Goal: Task Accomplishment & Management: Complete application form

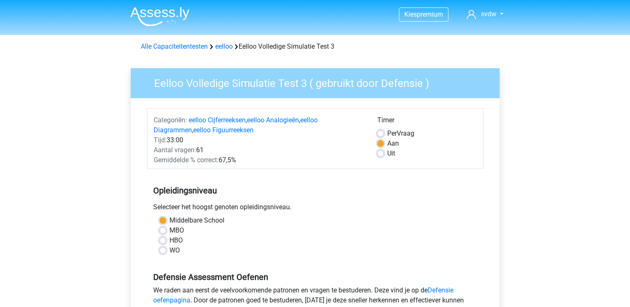
scroll to position [161, 0]
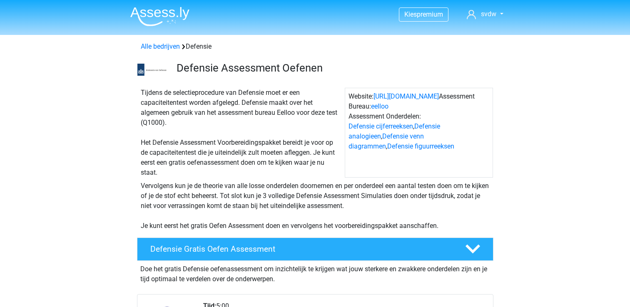
scroll to position [736, 0]
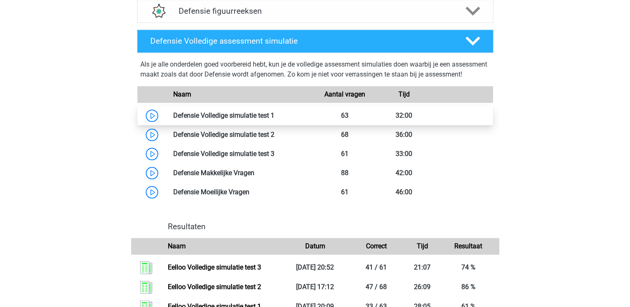
click at [274, 120] on link at bounding box center [274, 116] width 0 height 8
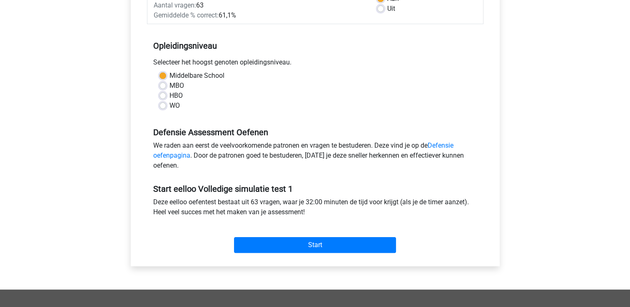
scroll to position [146, 0]
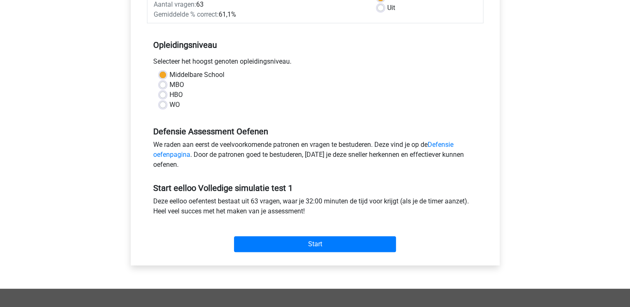
click at [292, 234] on div "Start" at bounding box center [315, 237] width 337 height 29
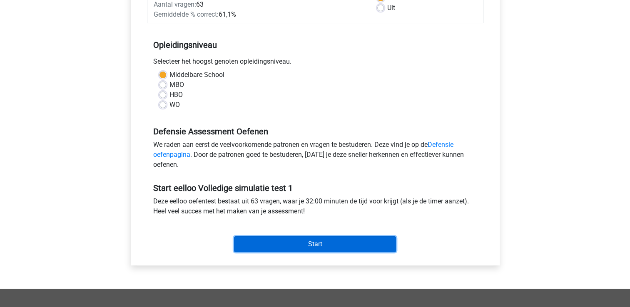
click at [302, 244] on input "Start" at bounding box center [315, 245] width 162 height 16
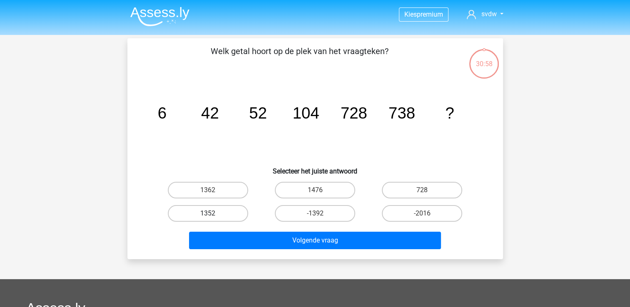
click at [222, 211] on label "1352" at bounding box center [208, 213] width 80 height 17
click at [213, 214] on input "1352" at bounding box center [210, 216] width 5 height 5
radio input "true"
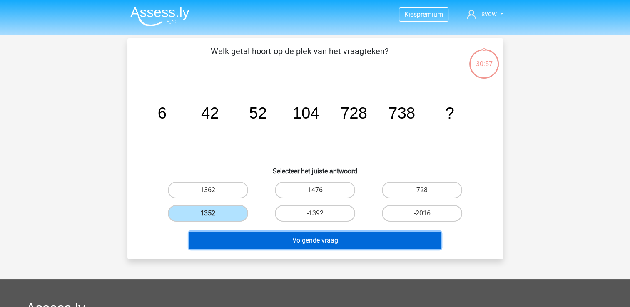
click at [288, 242] on button "Volgende vraag" at bounding box center [315, 240] width 252 height 17
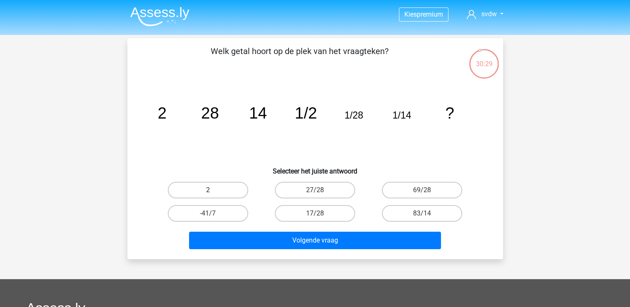
click at [238, 184] on label "2" at bounding box center [208, 190] width 80 height 17
click at [213, 190] on input "2" at bounding box center [210, 192] width 5 height 5
radio input "true"
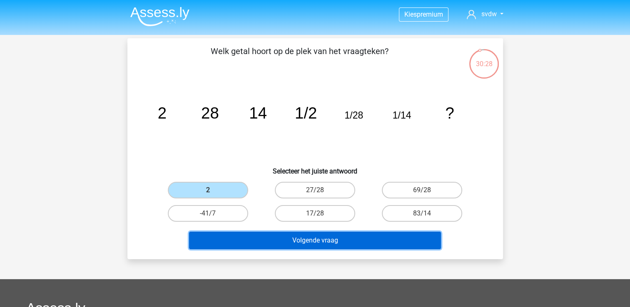
click at [312, 242] on button "Volgende vraag" at bounding box center [315, 240] width 252 height 17
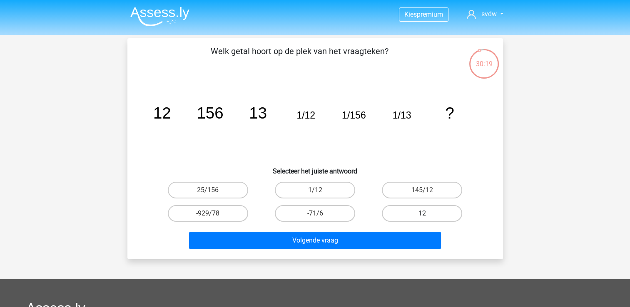
click at [390, 215] on label "12" at bounding box center [422, 213] width 80 height 17
click at [422, 215] on input "12" at bounding box center [424, 216] width 5 height 5
radio input "true"
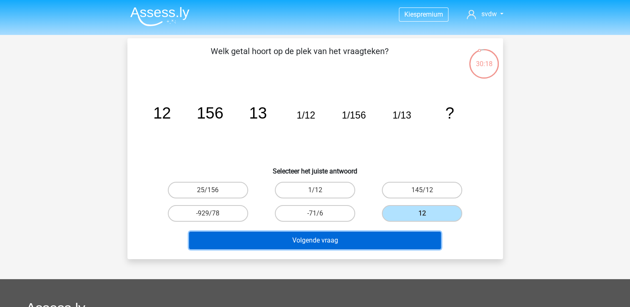
click at [369, 236] on button "Volgende vraag" at bounding box center [315, 240] width 252 height 17
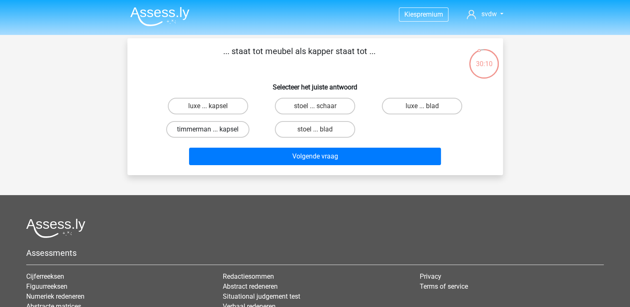
click at [228, 131] on label "timmerman ... kapsel" at bounding box center [207, 129] width 83 height 17
click at [213, 131] on input "timmerman ... kapsel" at bounding box center [210, 132] width 5 height 5
radio input "true"
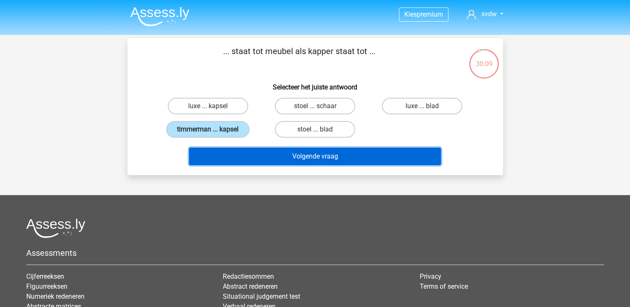
click at [280, 162] on button "Volgende vraag" at bounding box center [315, 156] width 252 height 17
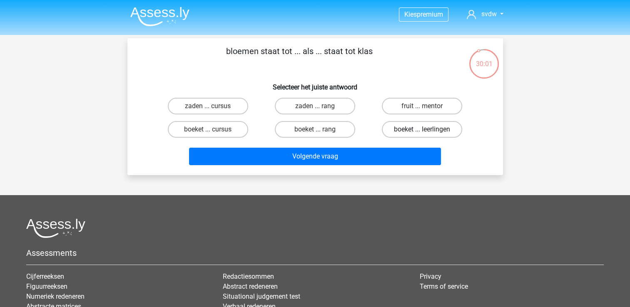
click at [396, 133] on label "boeket ... leerlingen" at bounding box center [422, 129] width 80 height 17
click at [422, 133] on input "boeket ... leerlingen" at bounding box center [424, 132] width 5 height 5
radio input "true"
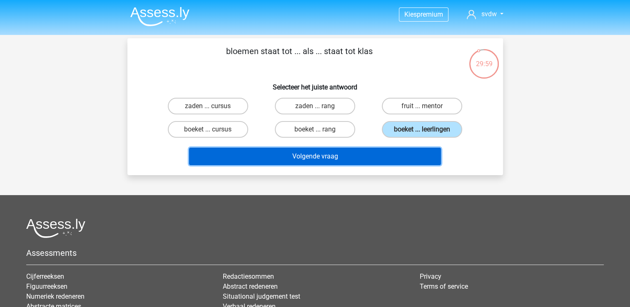
click at [376, 154] on button "Volgende vraag" at bounding box center [315, 156] width 252 height 17
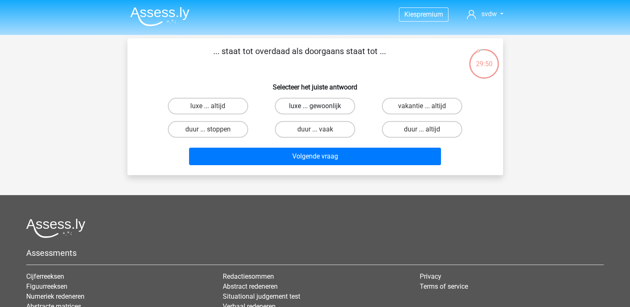
click at [323, 107] on label "luxe ... gewoonlijk" at bounding box center [315, 106] width 80 height 17
click at [320, 107] on input "luxe ... gewoonlijk" at bounding box center [317, 108] width 5 height 5
radio input "true"
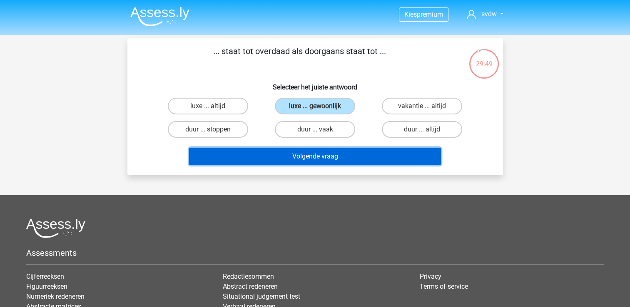
click at [333, 149] on button "Volgende vraag" at bounding box center [315, 156] width 252 height 17
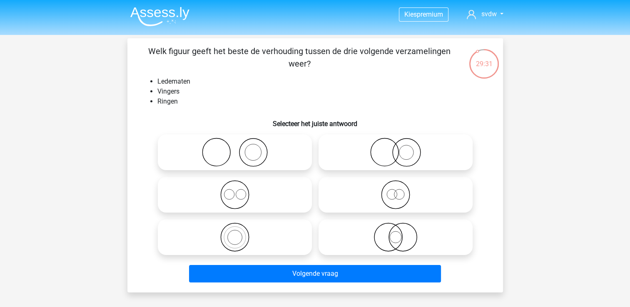
click at [269, 136] on label at bounding box center [235, 153] width 154 height 36
click at [240, 143] on input "radio" at bounding box center [237, 145] width 5 height 5
radio input "true"
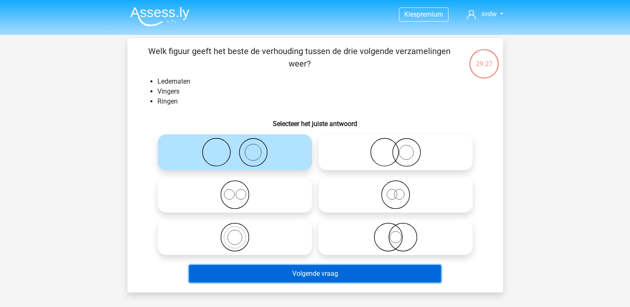
click at [315, 280] on button "Volgende vraag" at bounding box center [315, 273] width 252 height 17
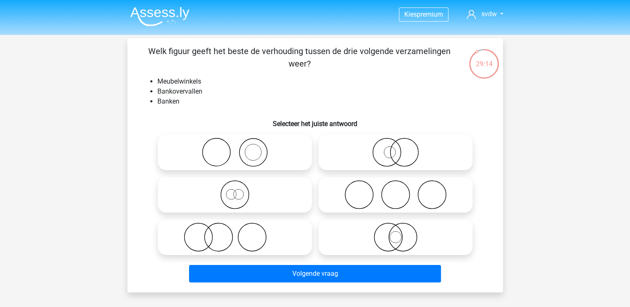
click at [277, 226] on icon at bounding box center [234, 237] width 147 height 29
click at [240, 228] on input "radio" at bounding box center [237, 230] width 5 height 5
radio input "true"
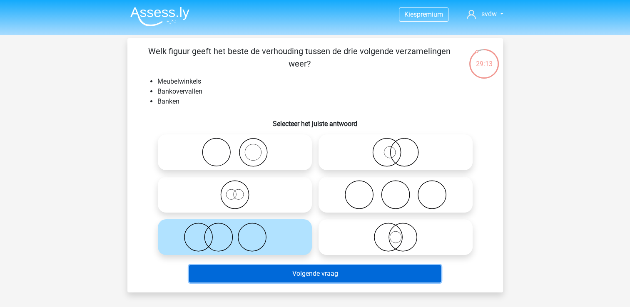
click at [322, 276] on button "Volgende vraag" at bounding box center [315, 273] width 252 height 17
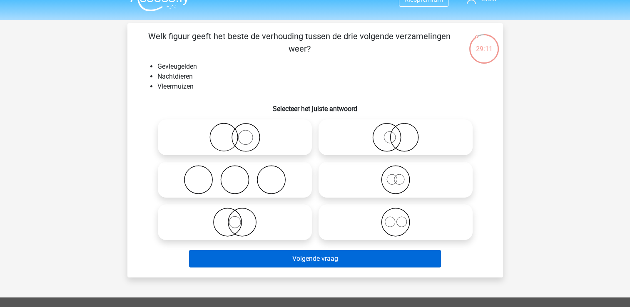
scroll to position [12, 0]
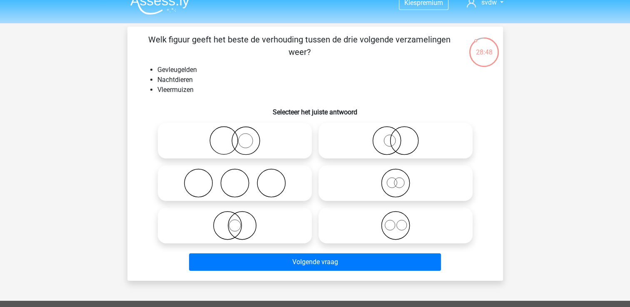
click at [357, 157] on label at bounding box center [396, 141] width 154 height 36
click at [396, 137] on input "radio" at bounding box center [398, 133] width 5 height 5
radio input "true"
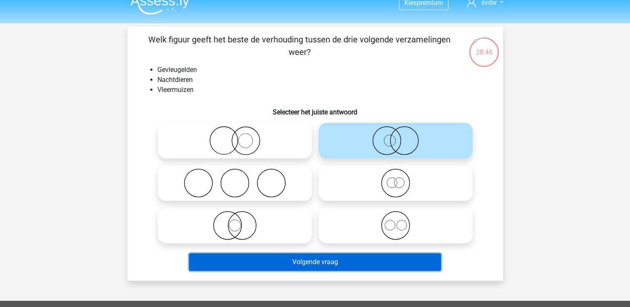
click at [368, 261] on button "Volgende vraag" at bounding box center [315, 262] width 252 height 17
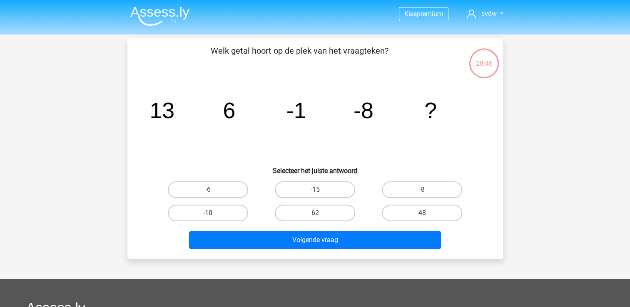
scroll to position [0, 0]
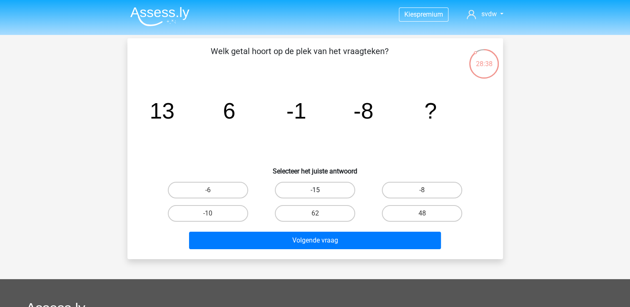
click at [331, 185] on label "-15" at bounding box center [315, 190] width 80 height 17
click at [320, 190] on input "-15" at bounding box center [317, 192] width 5 height 5
radio input "true"
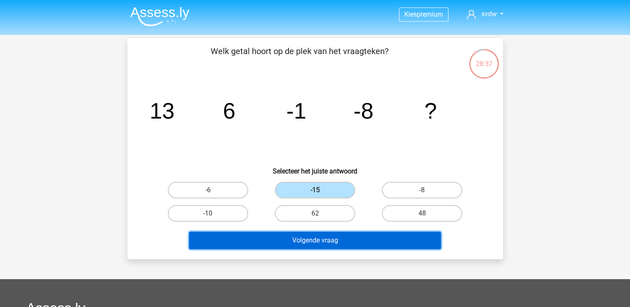
click at [352, 248] on button "Volgende vraag" at bounding box center [315, 240] width 252 height 17
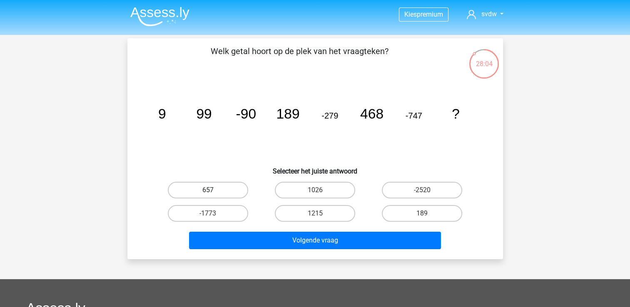
click at [207, 189] on label "657" at bounding box center [208, 190] width 80 height 17
click at [208, 190] on input "657" at bounding box center [210, 192] width 5 height 5
radio input "true"
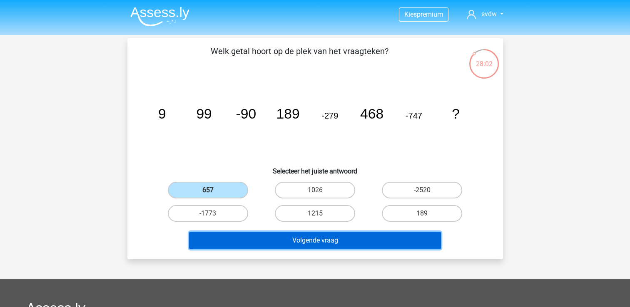
click at [303, 244] on button "Volgende vraag" at bounding box center [315, 240] width 252 height 17
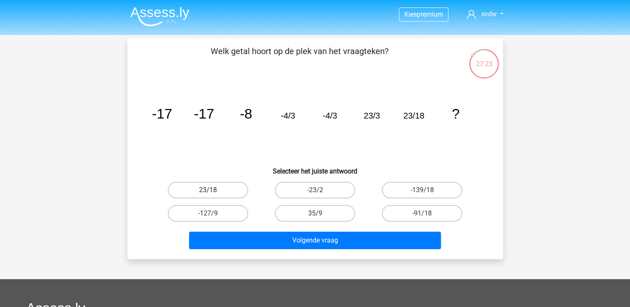
click at [230, 187] on label "23/18" at bounding box center [208, 190] width 80 height 17
click at [213, 190] on input "23/18" at bounding box center [210, 192] width 5 height 5
radio input "true"
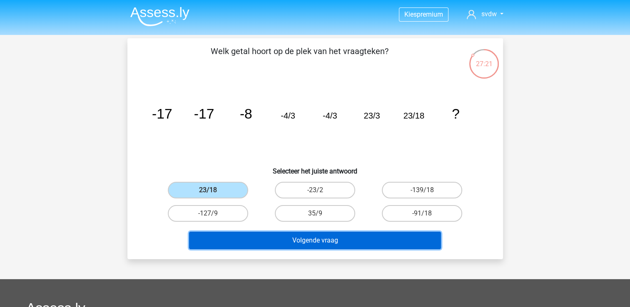
click at [271, 237] on button "Volgende vraag" at bounding box center [315, 240] width 252 height 17
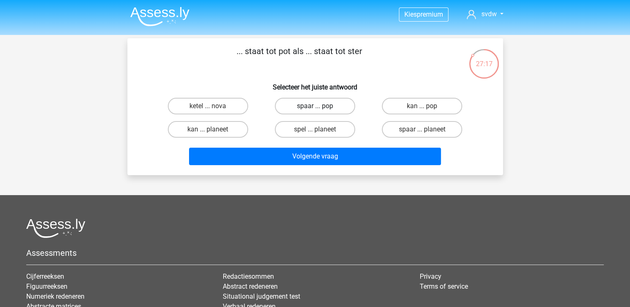
click at [329, 110] on label "spaar ... pop" at bounding box center [315, 106] width 80 height 17
click at [320, 110] on input "spaar ... pop" at bounding box center [317, 108] width 5 height 5
radio input "true"
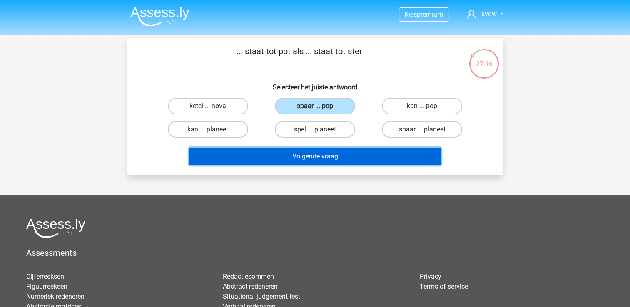
click at [354, 149] on button "Volgende vraag" at bounding box center [315, 156] width 252 height 17
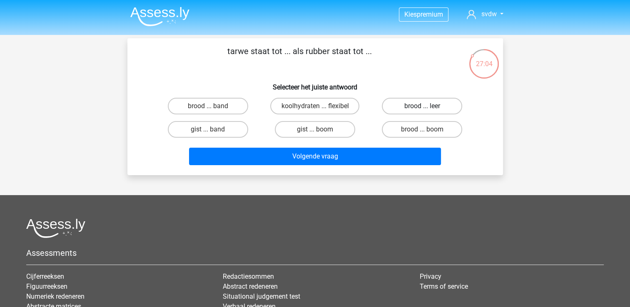
click at [443, 105] on label "brood ... leer" at bounding box center [422, 106] width 80 height 17
click at [428, 106] on input "brood ... leer" at bounding box center [424, 108] width 5 height 5
radio input "true"
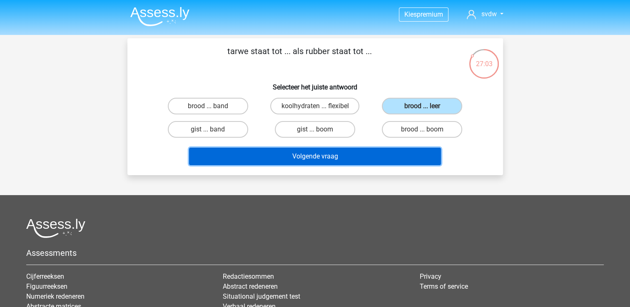
click at [397, 154] on button "Volgende vraag" at bounding box center [315, 156] width 252 height 17
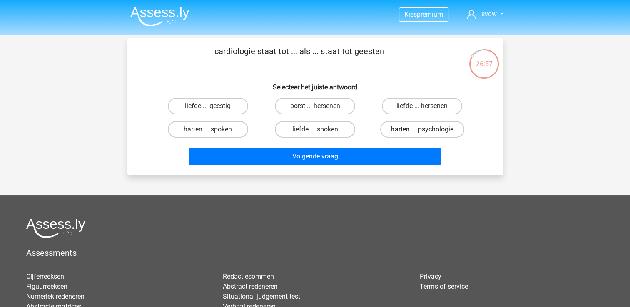
click at [412, 131] on label "harten ... psychologie" at bounding box center [422, 129] width 84 height 17
click at [422, 131] on input "harten ... psychologie" at bounding box center [424, 132] width 5 height 5
radio input "true"
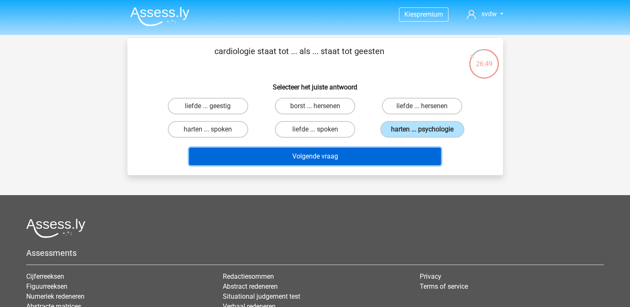
click at [360, 160] on button "Volgende vraag" at bounding box center [315, 156] width 252 height 17
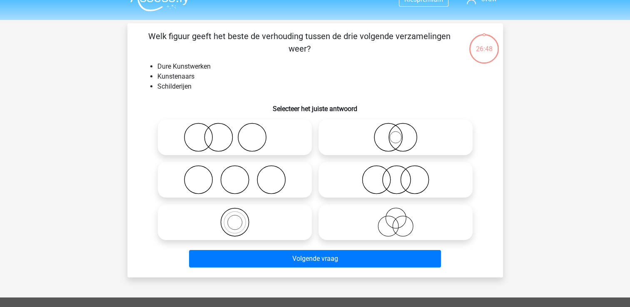
scroll to position [14, 0]
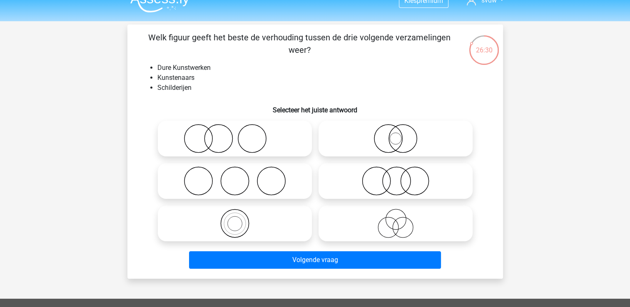
click at [296, 151] on icon at bounding box center [234, 138] width 147 height 29
click at [240, 135] on input "radio" at bounding box center [237, 131] width 5 height 5
radio input "true"
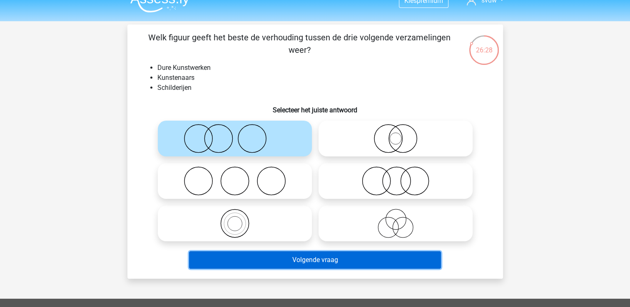
click at [334, 256] on button "Volgende vraag" at bounding box center [315, 260] width 252 height 17
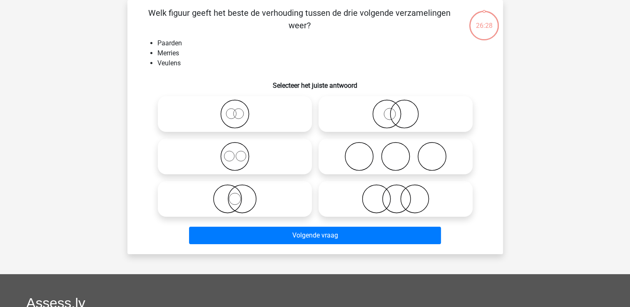
scroll to position [0, 0]
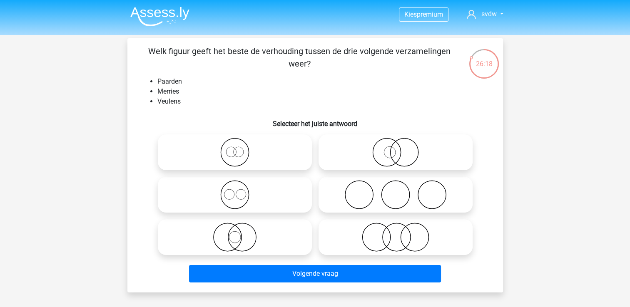
click at [247, 151] on icon at bounding box center [234, 152] width 147 height 29
click at [240, 148] on input "radio" at bounding box center [237, 145] width 5 height 5
radio input "true"
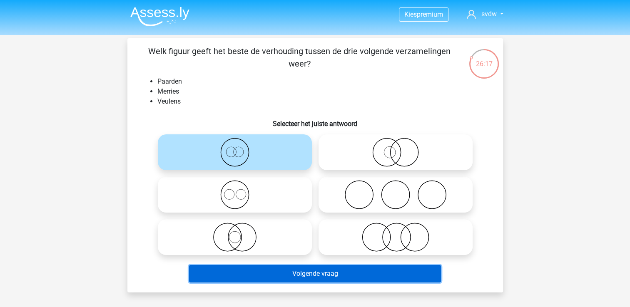
click at [302, 276] on button "Volgende vraag" at bounding box center [315, 273] width 252 height 17
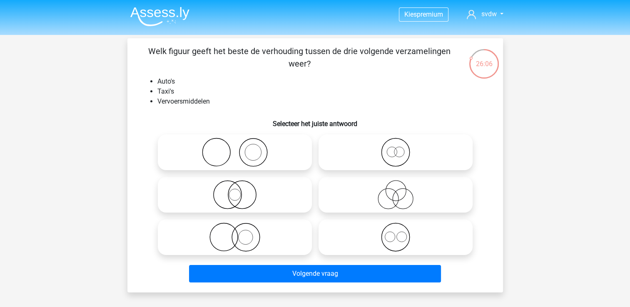
click at [260, 151] on icon at bounding box center [234, 152] width 147 height 29
click at [240, 148] on input "radio" at bounding box center [237, 145] width 5 height 5
radio input "true"
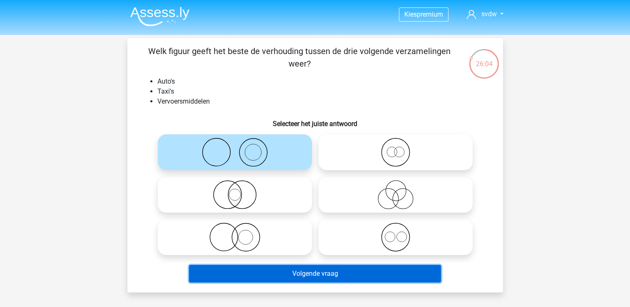
click at [335, 274] on button "Volgende vraag" at bounding box center [315, 273] width 252 height 17
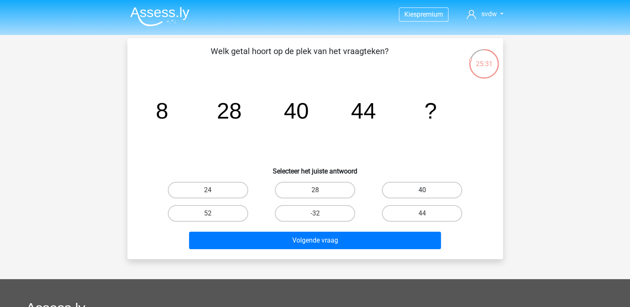
click at [411, 185] on label "40" at bounding box center [422, 190] width 80 height 17
click at [422, 190] on input "40" at bounding box center [424, 192] width 5 height 5
radio input "true"
click at [379, 250] on div "Volgende vraag" at bounding box center [316, 242] width 322 height 21
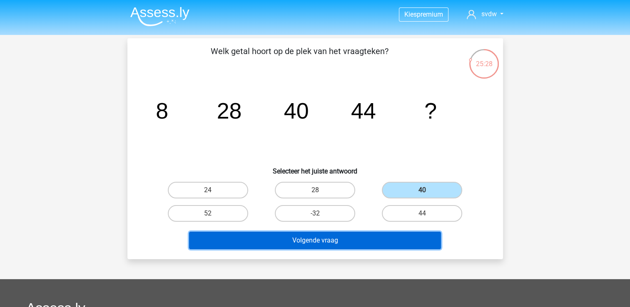
click at [376, 245] on button "Volgende vraag" at bounding box center [315, 240] width 252 height 17
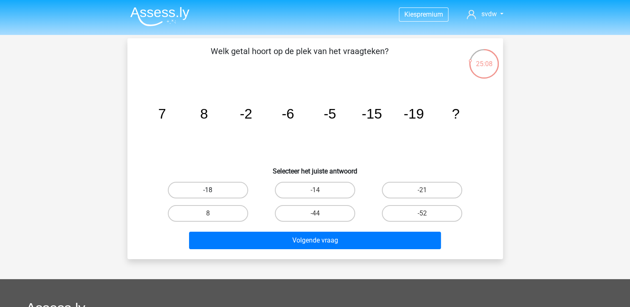
click at [239, 192] on label "-18" at bounding box center [208, 190] width 80 height 17
click at [213, 192] on input "-18" at bounding box center [210, 192] width 5 height 5
radio input "true"
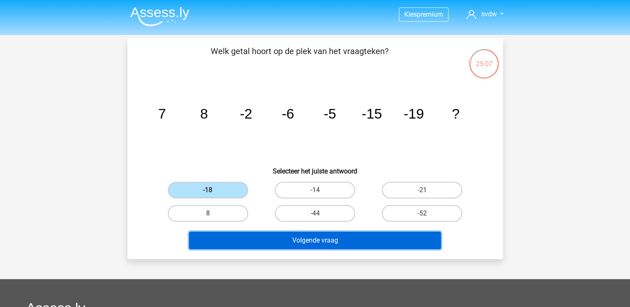
click at [298, 242] on button "Volgende vraag" at bounding box center [315, 240] width 252 height 17
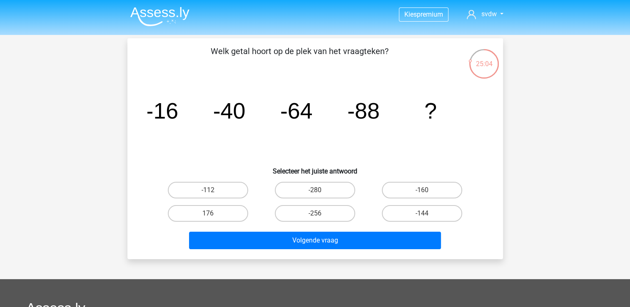
click at [268, 192] on div "-280" at bounding box center [315, 190] width 100 height 17
click at [227, 184] on label "-112" at bounding box center [208, 190] width 80 height 17
click at [213, 190] on input "-112" at bounding box center [210, 192] width 5 height 5
radio input "true"
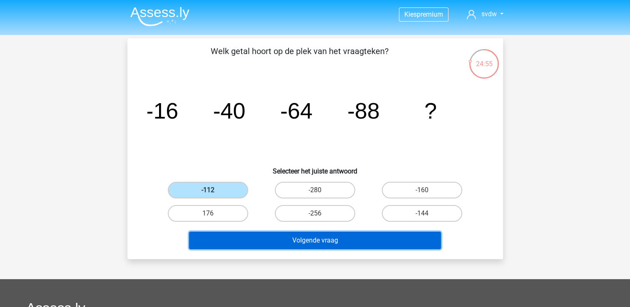
click at [287, 239] on button "Volgende vraag" at bounding box center [315, 240] width 252 height 17
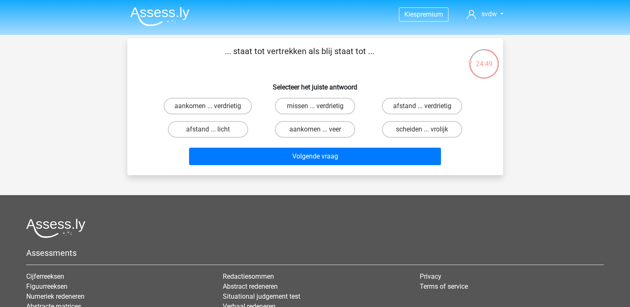
click at [211, 109] on input "aankomen ... verdrietig" at bounding box center [210, 108] width 5 height 5
radio input "true"
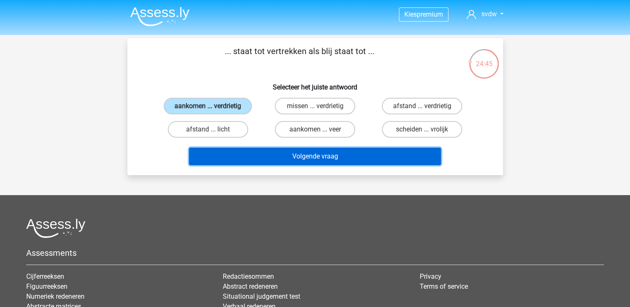
click at [256, 152] on button "Volgende vraag" at bounding box center [315, 156] width 252 height 17
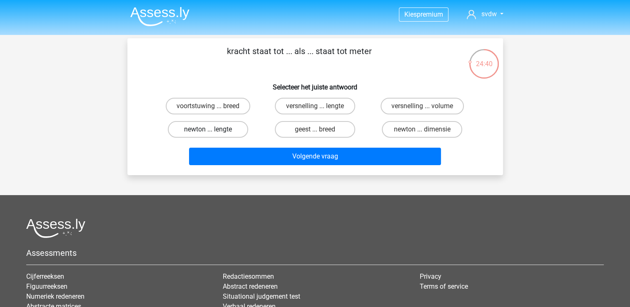
click at [220, 130] on label "newton ... lengte" at bounding box center [208, 129] width 80 height 17
click at [213, 130] on input "newton ... lengte" at bounding box center [210, 132] width 5 height 5
radio input "true"
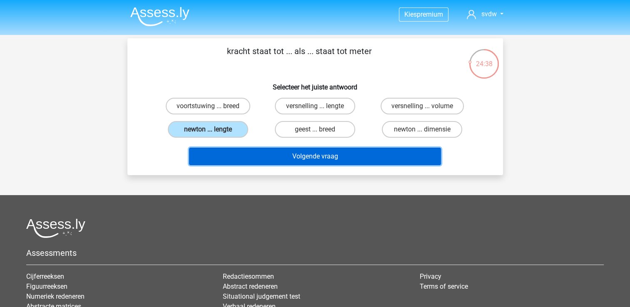
click at [254, 152] on button "Volgende vraag" at bounding box center [315, 156] width 252 height 17
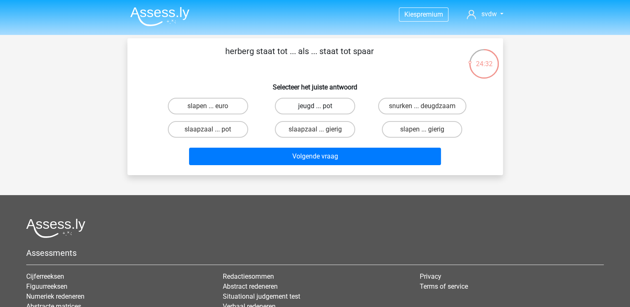
click at [316, 105] on label "jeugd ... pot" at bounding box center [315, 106] width 80 height 17
click at [316, 106] on input "jeugd ... pot" at bounding box center [317, 108] width 5 height 5
radio input "true"
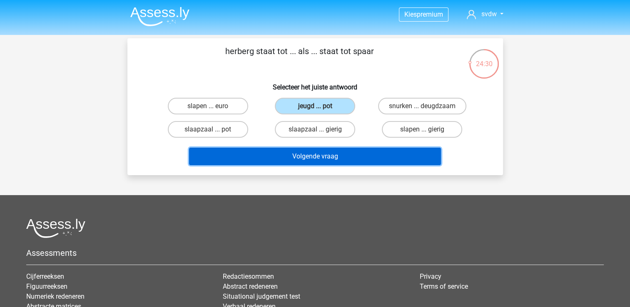
click at [332, 157] on button "Volgende vraag" at bounding box center [315, 156] width 252 height 17
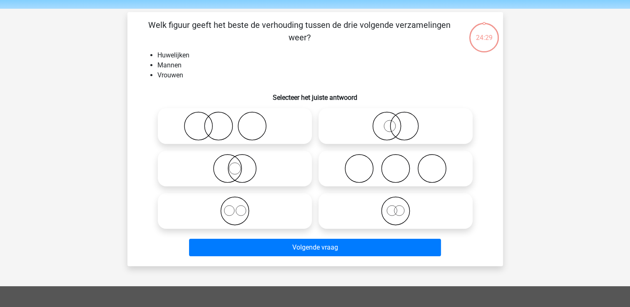
scroll to position [23, 0]
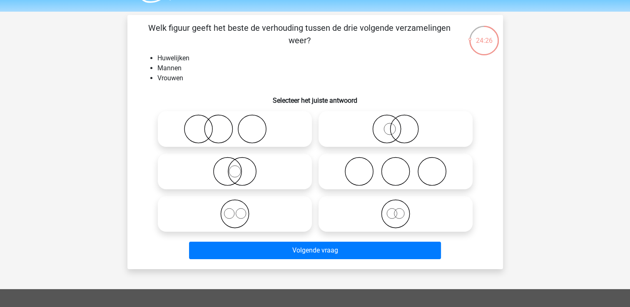
click at [359, 173] on icon at bounding box center [395, 171] width 147 height 29
click at [396, 167] on input "radio" at bounding box center [398, 164] width 5 height 5
radio input "true"
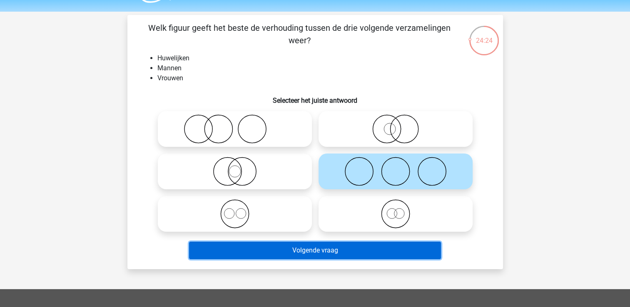
click at [340, 247] on button "Volgende vraag" at bounding box center [315, 250] width 252 height 17
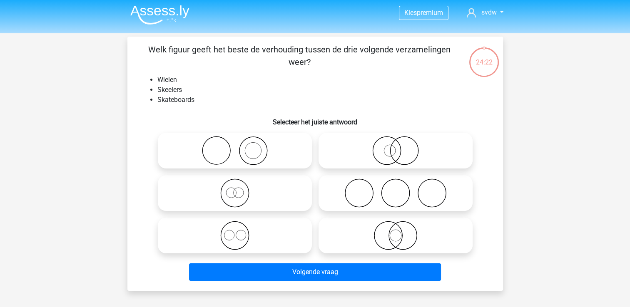
scroll to position [0, 0]
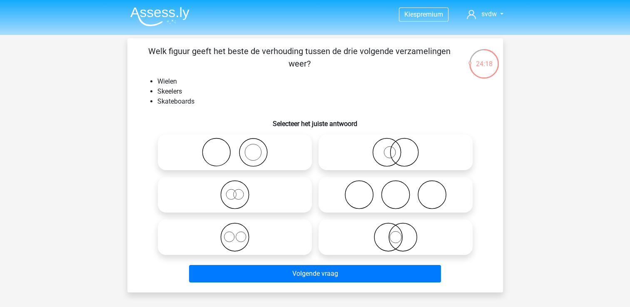
click at [371, 208] on icon at bounding box center [395, 194] width 147 height 29
click at [396, 191] on input "radio" at bounding box center [398, 187] width 5 height 5
radio input "true"
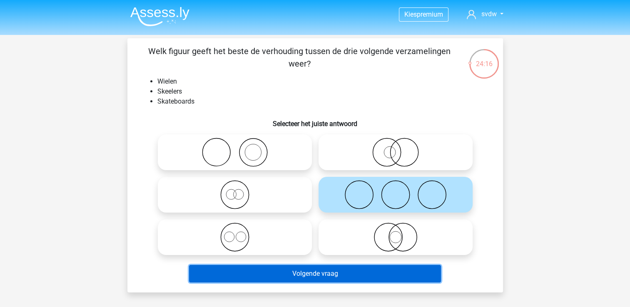
click at [373, 268] on button "Volgende vraag" at bounding box center [315, 273] width 252 height 17
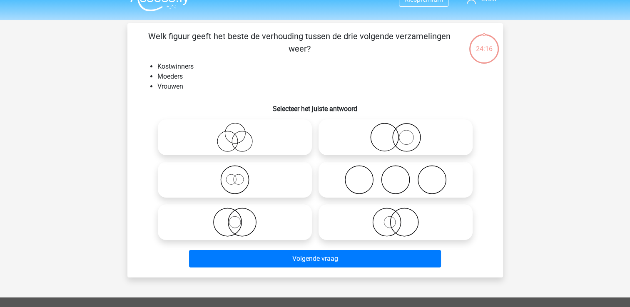
scroll to position [12, 0]
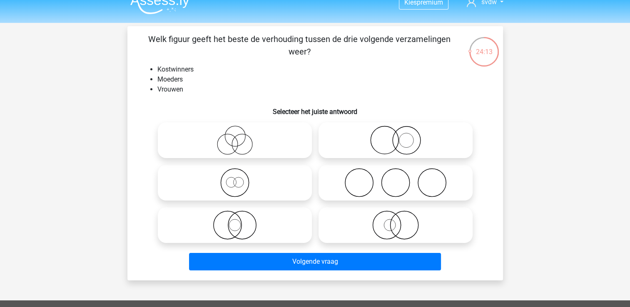
click at [273, 142] on icon at bounding box center [234, 140] width 147 height 29
click at [240, 136] on input "radio" at bounding box center [237, 133] width 5 height 5
radio input "true"
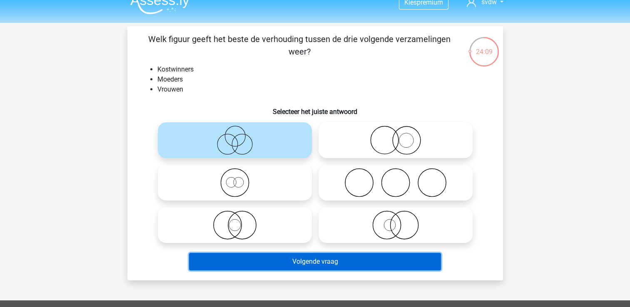
click at [318, 259] on button "Volgende vraag" at bounding box center [315, 261] width 252 height 17
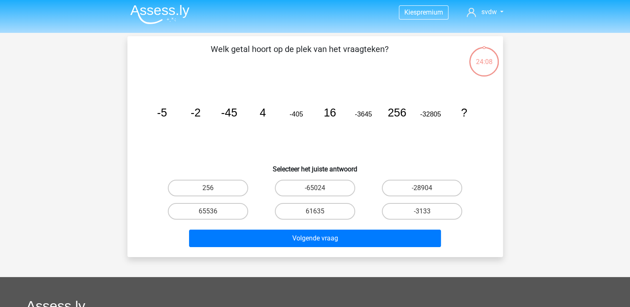
scroll to position [0, 0]
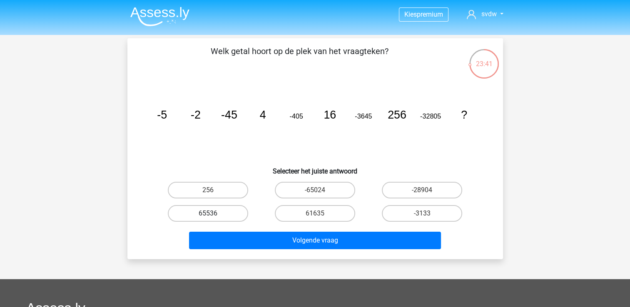
click at [227, 206] on label "65536" at bounding box center [208, 213] width 80 height 17
click at [213, 214] on input "65536" at bounding box center [210, 216] width 5 height 5
radio input "true"
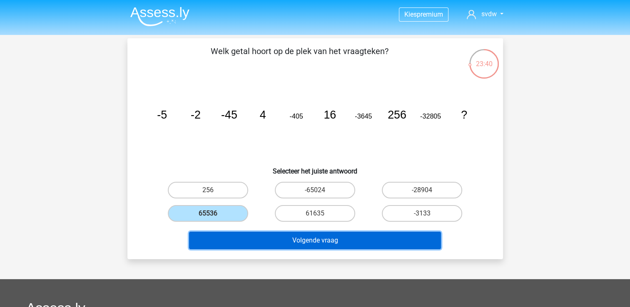
click at [257, 236] on button "Volgende vraag" at bounding box center [315, 240] width 252 height 17
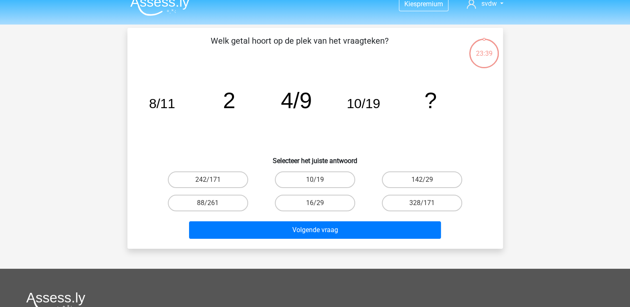
scroll to position [10, 0]
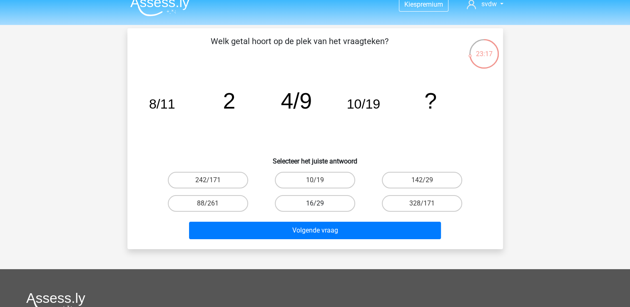
click at [337, 205] on label "16/29" at bounding box center [315, 203] width 80 height 17
click at [320, 205] on input "16/29" at bounding box center [317, 206] width 5 height 5
radio input "true"
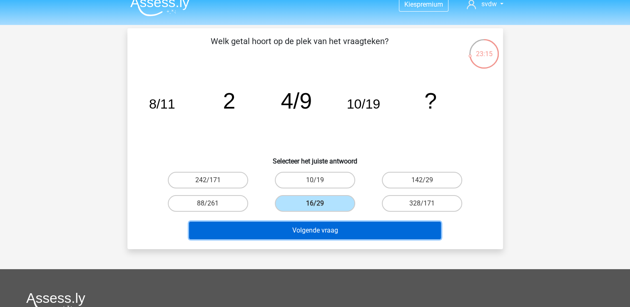
click at [353, 229] on button "Volgende vraag" at bounding box center [315, 230] width 252 height 17
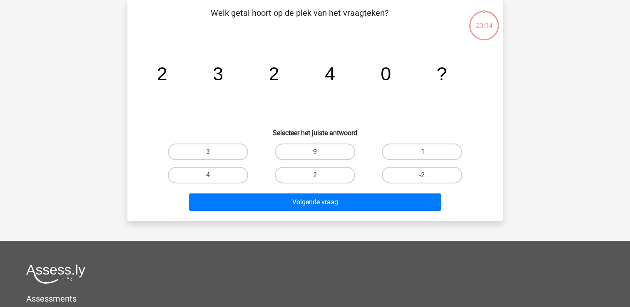
scroll to position [0, 0]
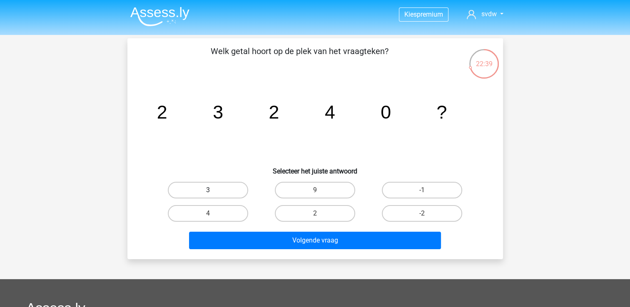
click at [196, 194] on label "3" at bounding box center [208, 190] width 80 height 17
click at [208, 194] on input "3" at bounding box center [210, 192] width 5 height 5
radio input "true"
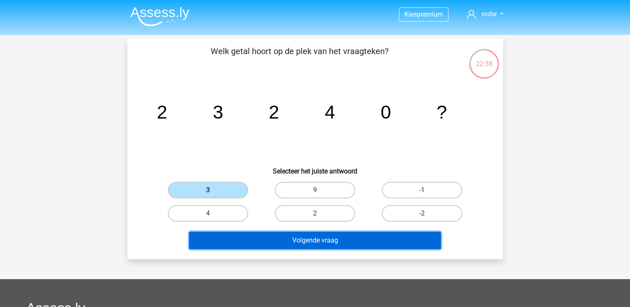
click at [294, 240] on button "Volgende vraag" at bounding box center [315, 240] width 252 height 17
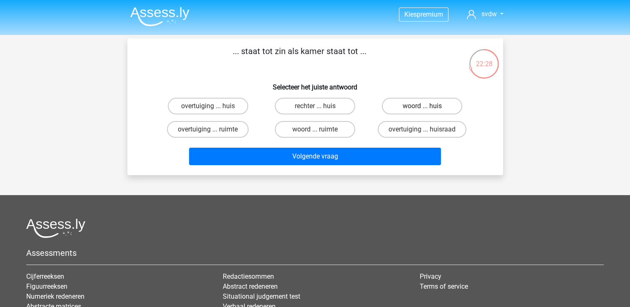
click at [399, 102] on label "woord ... huis" at bounding box center [422, 106] width 80 height 17
click at [422, 106] on input "woord ... huis" at bounding box center [424, 108] width 5 height 5
radio input "true"
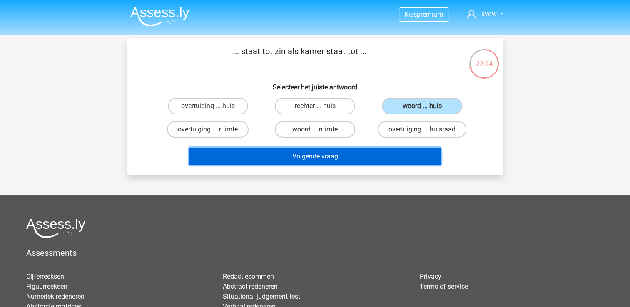
click at [381, 153] on button "Volgende vraag" at bounding box center [315, 156] width 252 height 17
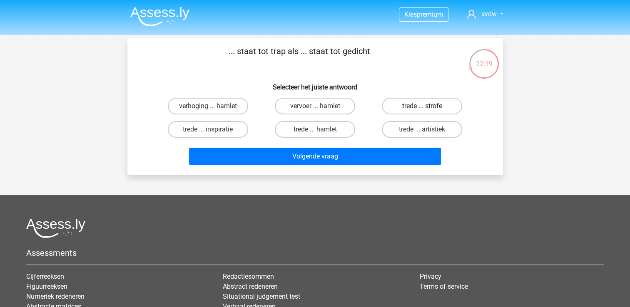
click at [407, 109] on label "trede ... strofe" at bounding box center [422, 106] width 80 height 17
click at [422, 109] on input "trede ... strofe" at bounding box center [424, 108] width 5 height 5
radio input "true"
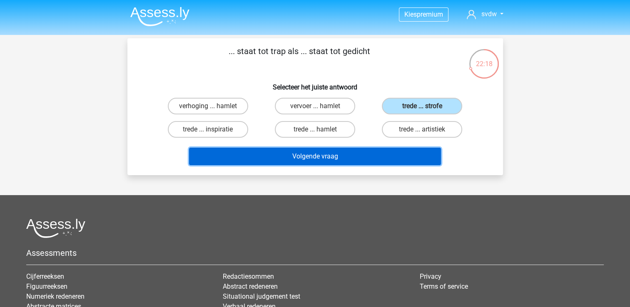
click at [394, 148] on button "Volgende vraag" at bounding box center [315, 156] width 252 height 17
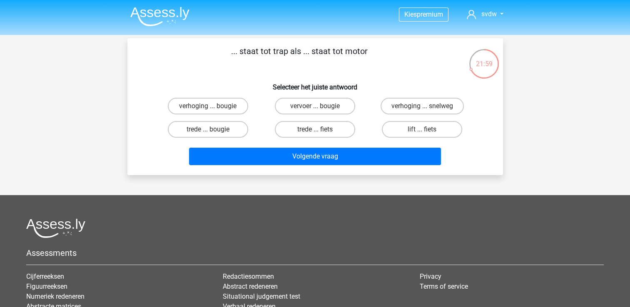
click at [229, 138] on div "trede ... bougie" at bounding box center [208, 129] width 107 height 23
click at [229, 130] on label "trede ... bougie" at bounding box center [208, 129] width 80 height 17
click at [213, 130] on input "trede ... bougie" at bounding box center [210, 132] width 5 height 5
radio input "true"
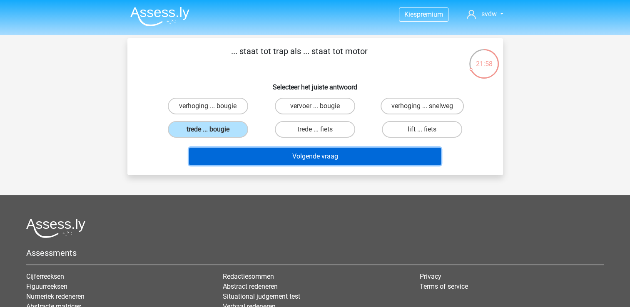
click at [262, 153] on button "Volgende vraag" at bounding box center [315, 156] width 252 height 17
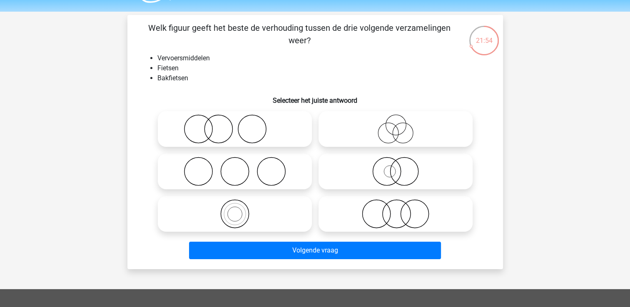
scroll to position [30, 0]
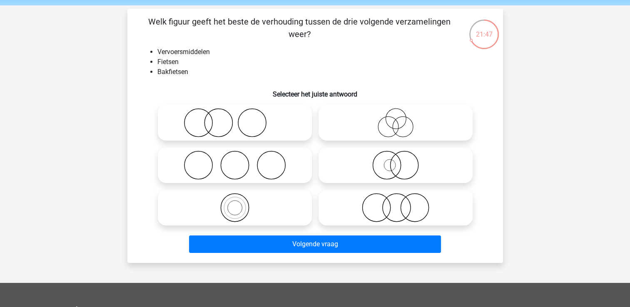
click at [367, 169] on icon at bounding box center [395, 165] width 147 height 29
click at [396, 161] on input "radio" at bounding box center [398, 158] width 5 height 5
radio input "true"
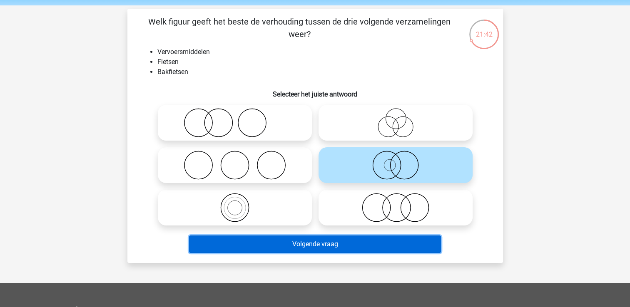
click at [366, 239] on button "Volgende vraag" at bounding box center [315, 244] width 252 height 17
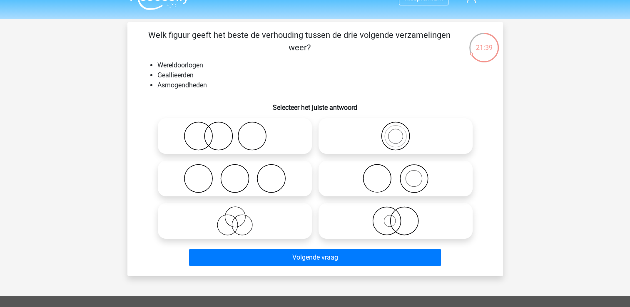
scroll to position [17, 0]
click at [236, 136] on icon at bounding box center [234, 135] width 147 height 29
click at [236, 132] on input "radio" at bounding box center [237, 128] width 5 height 5
radio input "true"
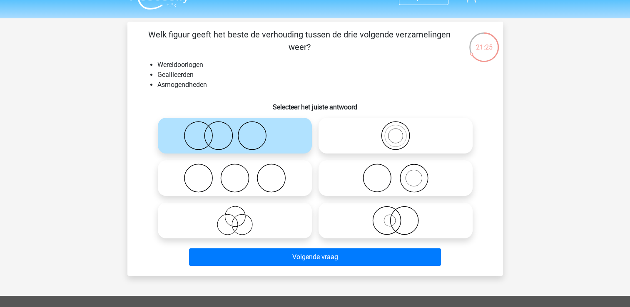
click at [257, 173] on icon at bounding box center [234, 178] width 147 height 29
click at [240, 173] on input "radio" at bounding box center [237, 171] width 5 height 5
radio input "true"
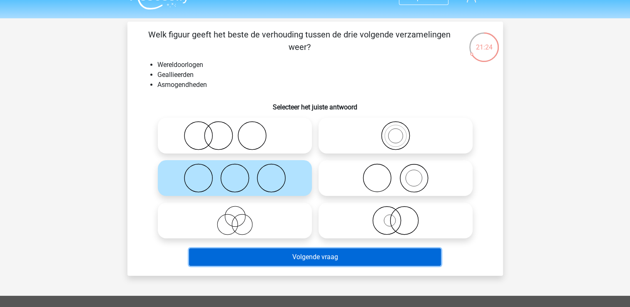
click at [347, 255] on button "Volgende vraag" at bounding box center [315, 257] width 252 height 17
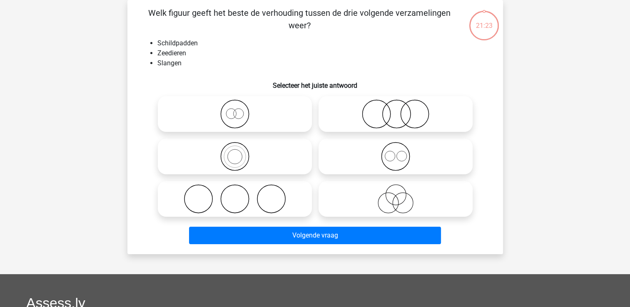
scroll to position [0, 0]
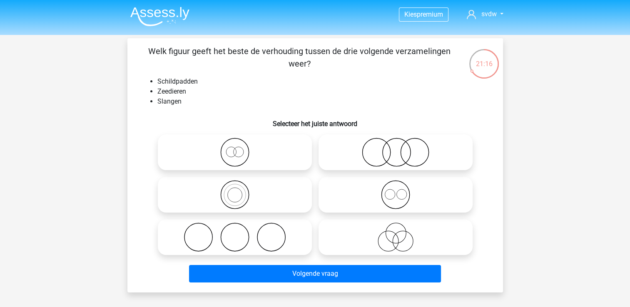
click at [366, 161] on icon at bounding box center [395, 152] width 147 height 29
click at [396, 148] on input "radio" at bounding box center [398, 145] width 5 height 5
radio input "true"
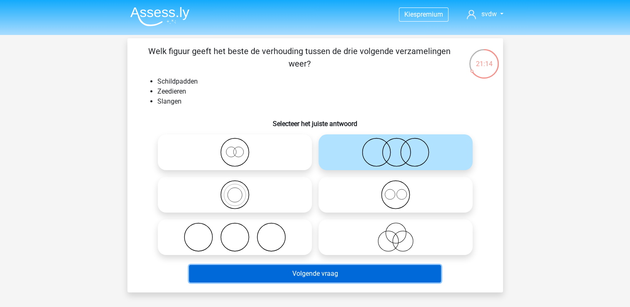
click at [371, 279] on button "Volgende vraag" at bounding box center [315, 273] width 252 height 17
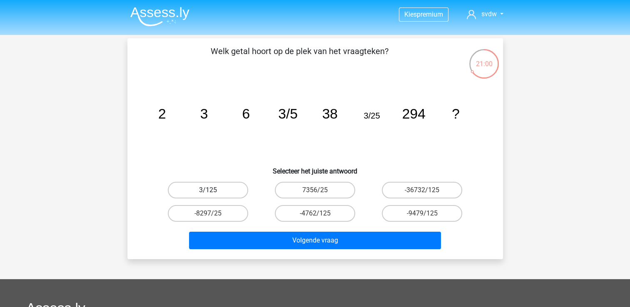
click at [226, 189] on label "3/125" at bounding box center [208, 190] width 80 height 17
click at [213, 190] on input "3/125" at bounding box center [210, 192] width 5 height 5
radio input "true"
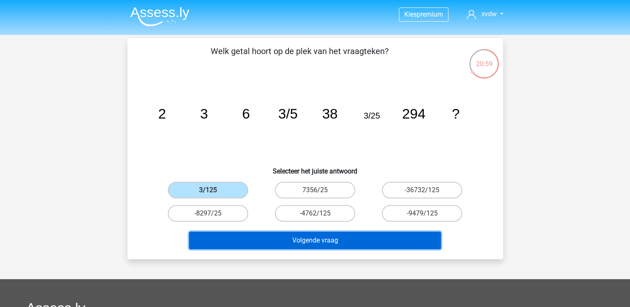
click at [339, 234] on button "Volgende vraag" at bounding box center [315, 240] width 252 height 17
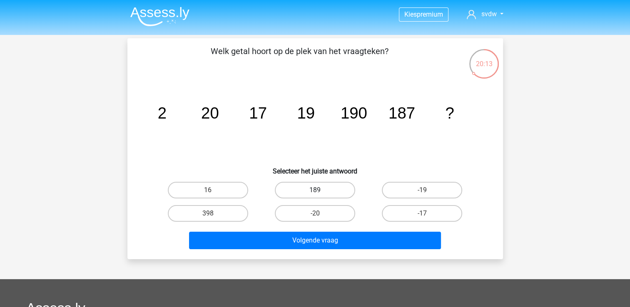
click at [323, 189] on label "189" at bounding box center [315, 190] width 80 height 17
click at [320, 190] on input "189" at bounding box center [317, 192] width 5 height 5
radio input "true"
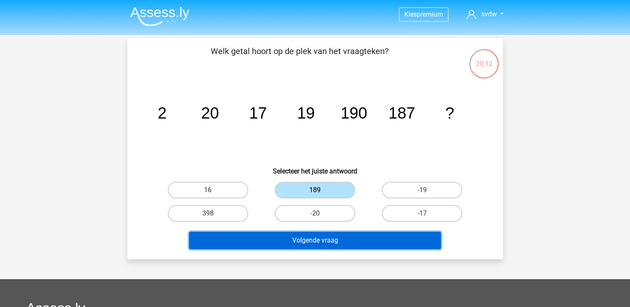
click at [347, 234] on button "Volgende vraag" at bounding box center [315, 240] width 252 height 17
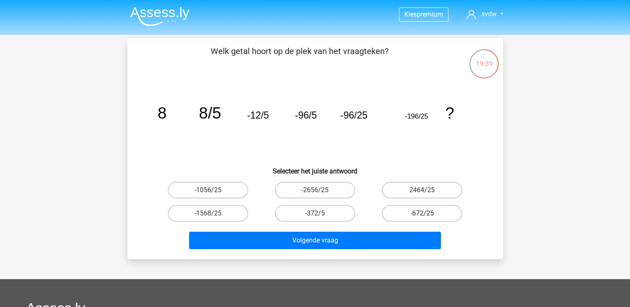
click at [396, 211] on label "-672/25" at bounding box center [422, 213] width 80 height 17
click at [422, 214] on input "-672/25" at bounding box center [424, 216] width 5 height 5
radio input "true"
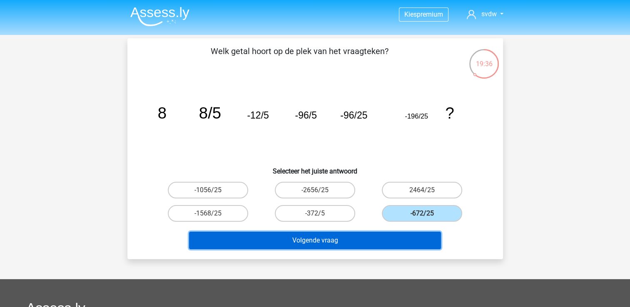
click at [379, 237] on button "Volgende vraag" at bounding box center [315, 240] width 252 height 17
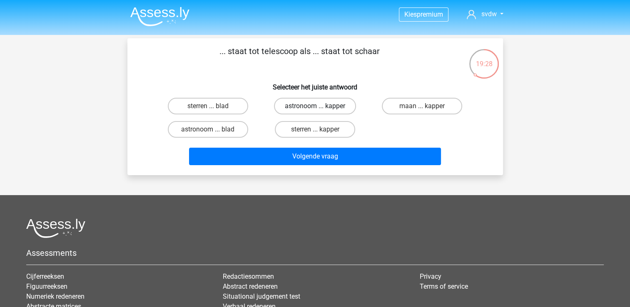
click at [311, 104] on label "astronoom ... kapper" at bounding box center [315, 106] width 82 height 17
click at [315, 106] on input "astronoom ... kapper" at bounding box center [317, 108] width 5 height 5
radio input "true"
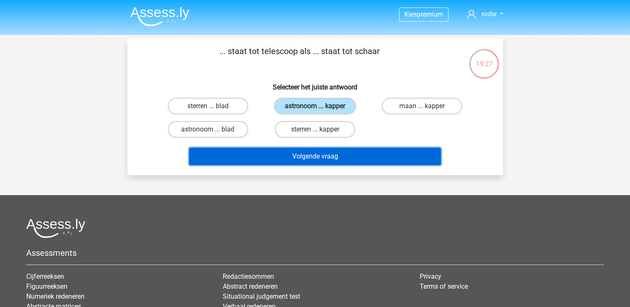
click at [343, 162] on button "Volgende vraag" at bounding box center [315, 156] width 252 height 17
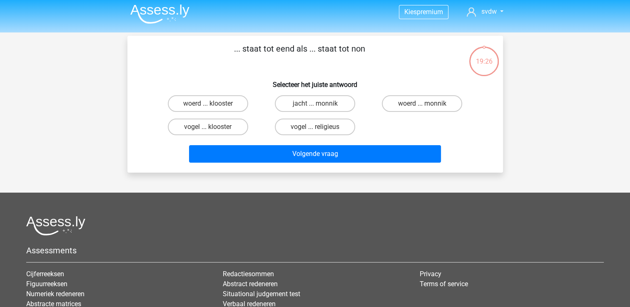
scroll to position [2, 0]
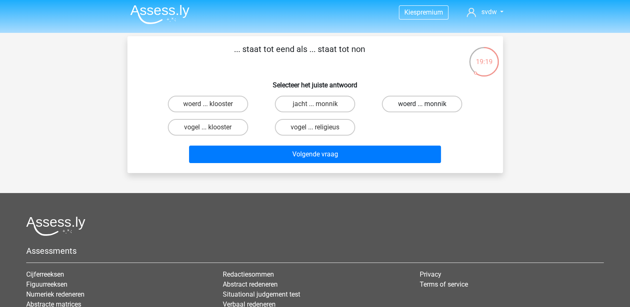
click at [428, 110] on label "woerd ... monnik" at bounding box center [422, 104] width 80 height 17
click at [428, 110] on input "woerd ... monnik" at bounding box center [424, 106] width 5 height 5
radio input "true"
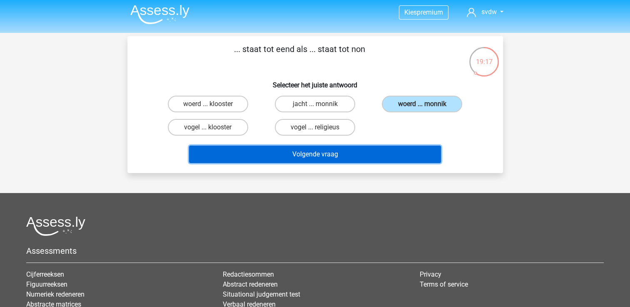
click at [410, 154] on button "Volgende vraag" at bounding box center [315, 154] width 252 height 17
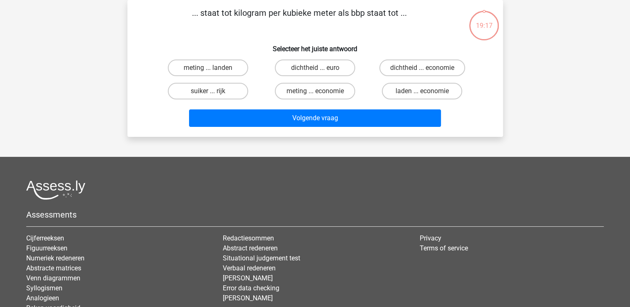
scroll to position [0, 0]
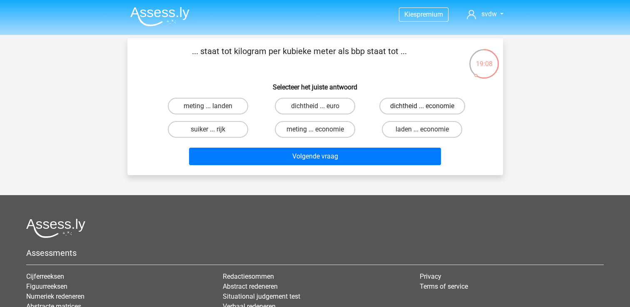
click at [406, 105] on label "dichtheid ... economie" at bounding box center [422, 106] width 86 height 17
click at [422, 106] on input "dichtheid ... economie" at bounding box center [424, 108] width 5 height 5
radio input "true"
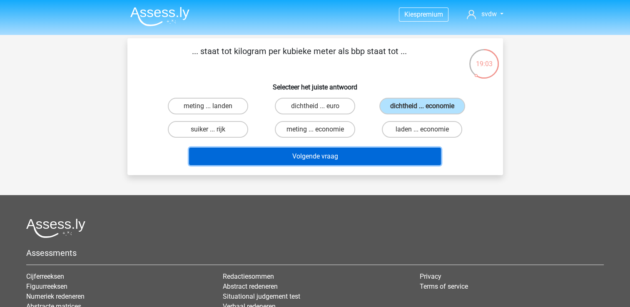
click at [383, 149] on button "Volgende vraag" at bounding box center [315, 156] width 252 height 17
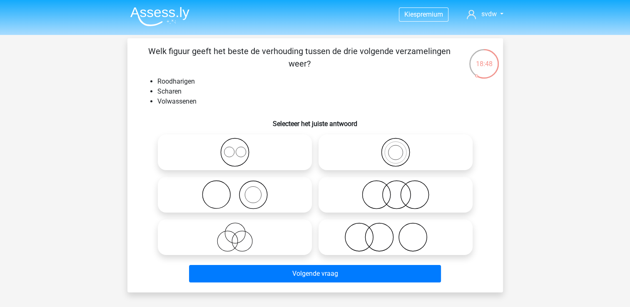
click at [379, 232] on icon at bounding box center [395, 237] width 147 height 29
click at [396, 232] on input "radio" at bounding box center [398, 230] width 5 height 5
radio input "true"
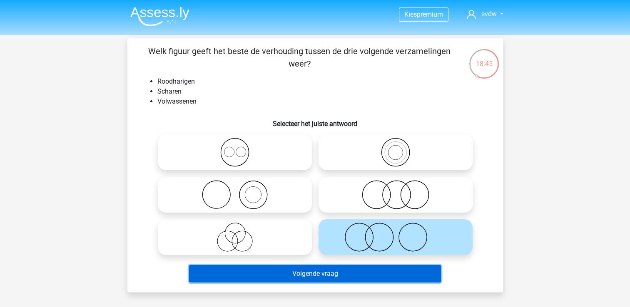
click at [397, 270] on button "Volgende vraag" at bounding box center [315, 273] width 252 height 17
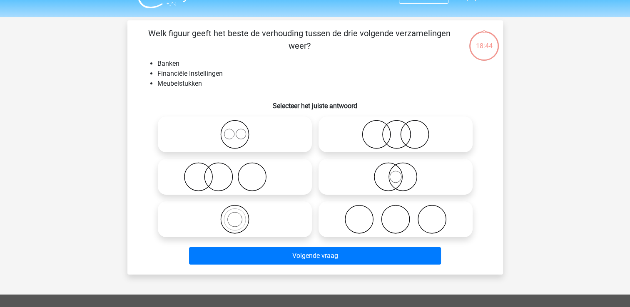
scroll to position [17, 0]
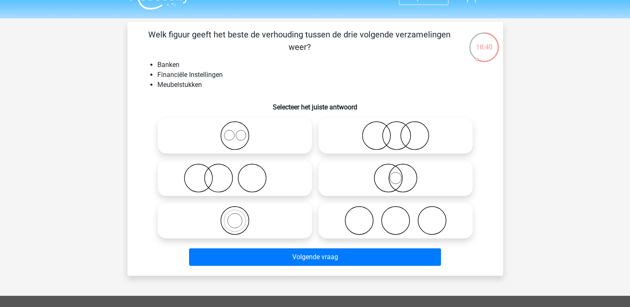
click at [365, 136] on icon at bounding box center [395, 135] width 147 height 29
click at [396, 132] on input "radio" at bounding box center [398, 128] width 5 height 5
radio input "true"
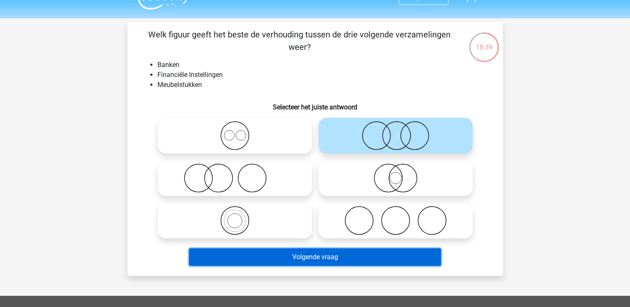
click at [362, 256] on button "Volgende vraag" at bounding box center [315, 257] width 252 height 17
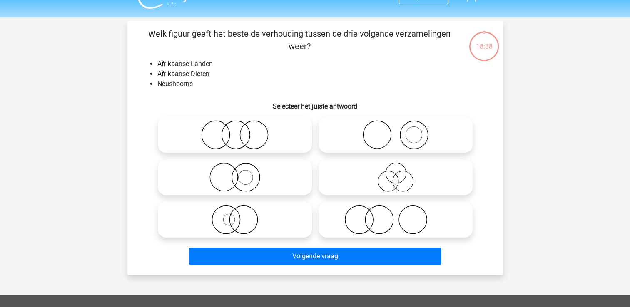
scroll to position [15, 0]
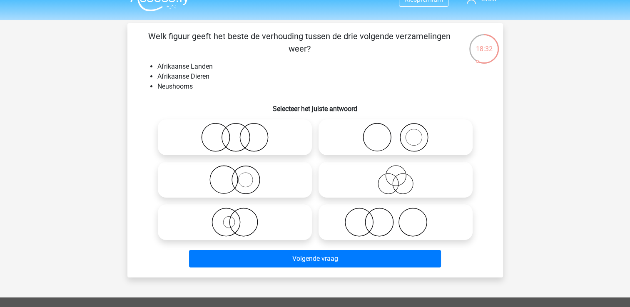
click at [383, 149] on circle at bounding box center [377, 138] width 28 height 28
click at [396, 133] on input "radio" at bounding box center [398, 130] width 5 height 5
radio input "true"
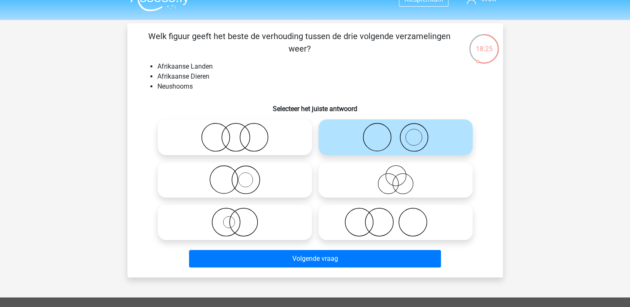
click at [385, 234] on icon at bounding box center [395, 222] width 147 height 29
click at [396, 218] on input "radio" at bounding box center [398, 215] width 5 height 5
radio input "true"
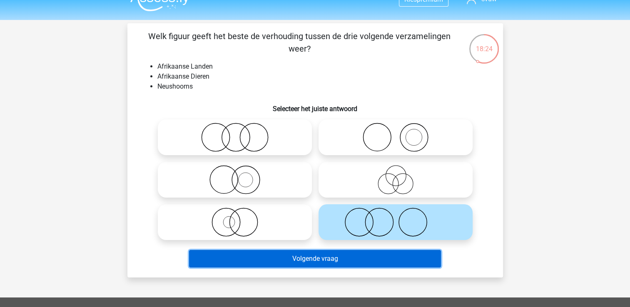
click at [392, 260] on button "Volgende vraag" at bounding box center [315, 258] width 252 height 17
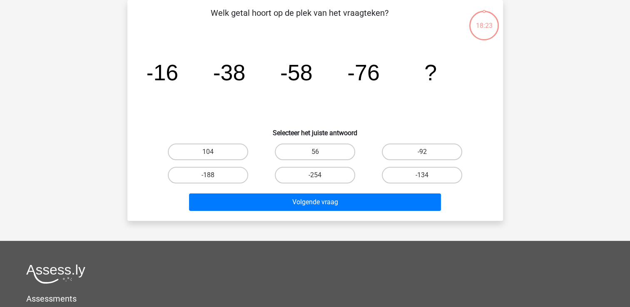
scroll to position [2, 0]
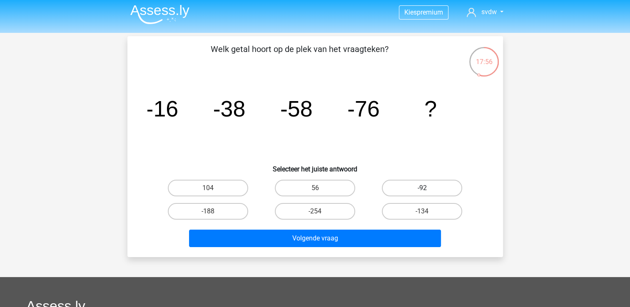
click at [441, 192] on label "-92" at bounding box center [422, 188] width 80 height 17
click at [428, 192] on input "-92" at bounding box center [424, 190] width 5 height 5
radio input "true"
click at [389, 226] on div "Volgende vraag" at bounding box center [315, 236] width 349 height 27
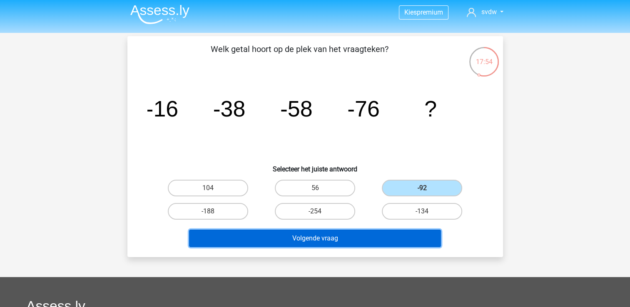
click at [393, 235] on button "Volgende vraag" at bounding box center [315, 238] width 252 height 17
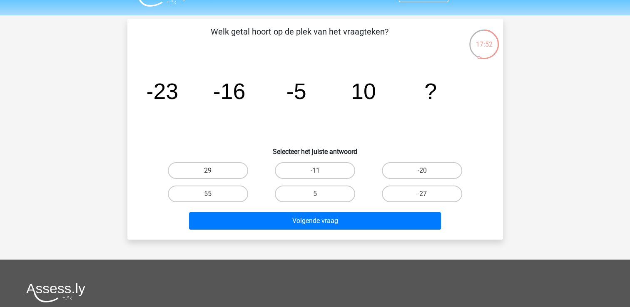
scroll to position [19, 0]
click at [200, 170] on label "29" at bounding box center [208, 171] width 80 height 17
click at [208, 171] on input "29" at bounding box center [210, 173] width 5 height 5
radio input "true"
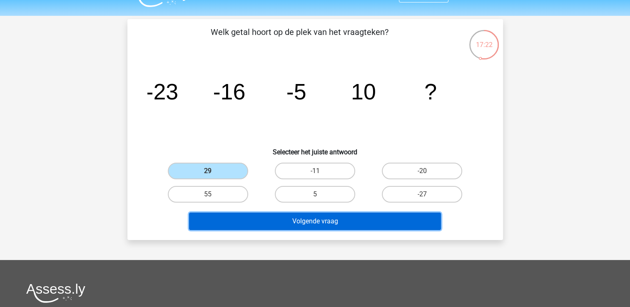
click at [262, 221] on button "Volgende vraag" at bounding box center [315, 221] width 252 height 17
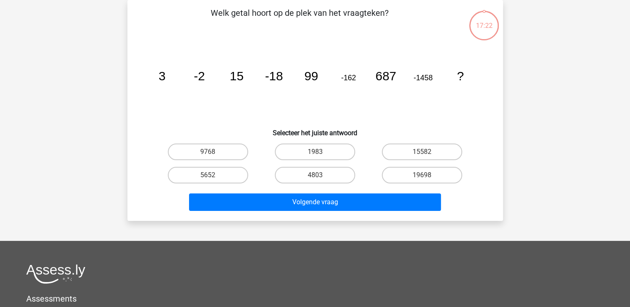
scroll to position [0, 0]
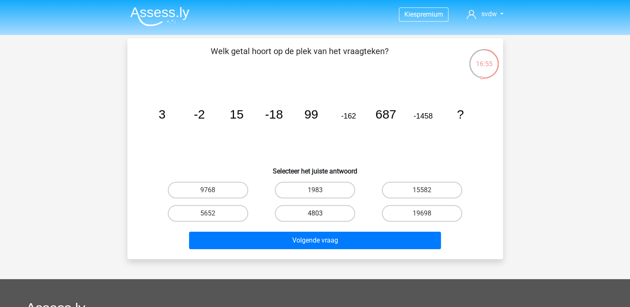
click at [301, 213] on label "4803" at bounding box center [315, 213] width 80 height 17
click at [315, 214] on input "4803" at bounding box center [317, 216] width 5 height 5
radio input "true"
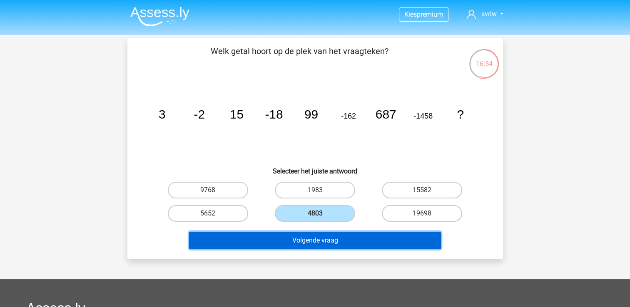
click at [312, 239] on button "Volgende vraag" at bounding box center [315, 240] width 252 height 17
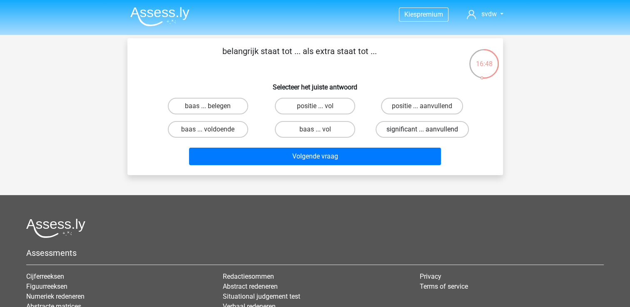
click at [406, 132] on label "significant ... aanvullend" at bounding box center [422, 129] width 93 height 17
click at [422, 132] on input "significant ... aanvullend" at bounding box center [424, 132] width 5 height 5
radio input "true"
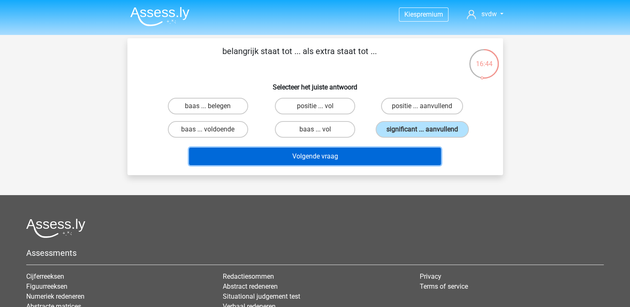
click at [365, 159] on button "Volgende vraag" at bounding box center [315, 156] width 252 height 17
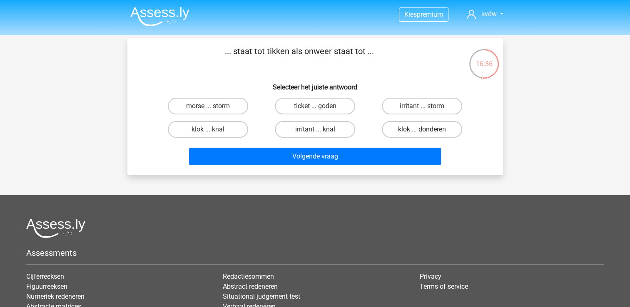
click at [388, 133] on label "klok ... donderen" at bounding box center [422, 129] width 80 height 17
click at [422, 133] on input "klok ... donderen" at bounding box center [424, 132] width 5 height 5
radio input "true"
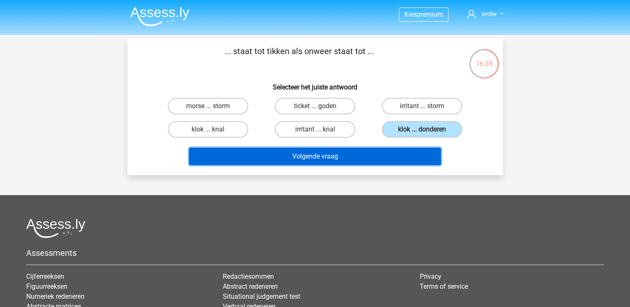
click at [369, 152] on button "Volgende vraag" at bounding box center [315, 156] width 252 height 17
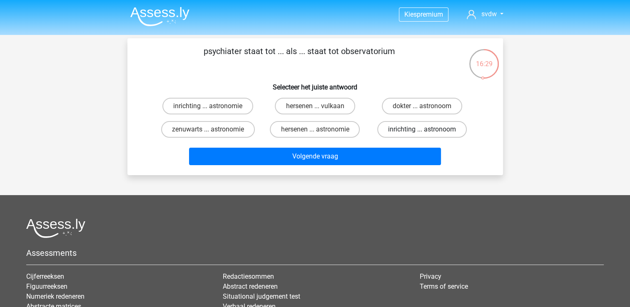
click at [387, 132] on label "inrichting ... astronoom" at bounding box center [422, 129] width 90 height 17
click at [422, 132] on input "inrichting ... astronoom" at bounding box center [424, 132] width 5 height 5
radio input "true"
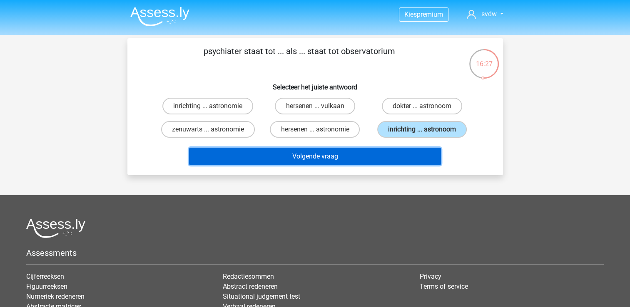
click at [393, 151] on button "Volgende vraag" at bounding box center [315, 156] width 252 height 17
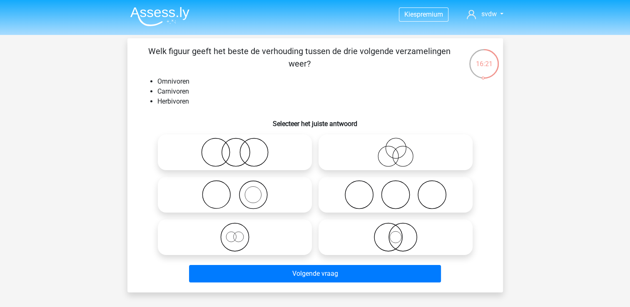
click at [419, 199] on icon at bounding box center [395, 194] width 147 height 29
click at [401, 191] on input "radio" at bounding box center [398, 187] width 5 height 5
radio input "true"
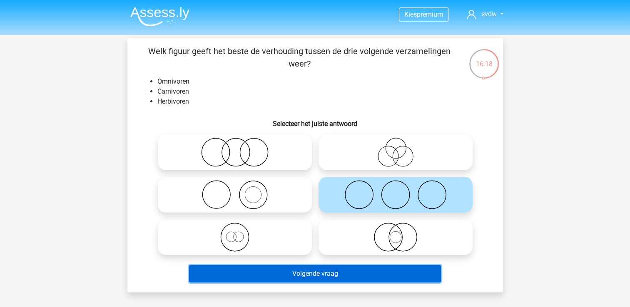
click at [365, 272] on button "Volgende vraag" at bounding box center [315, 273] width 252 height 17
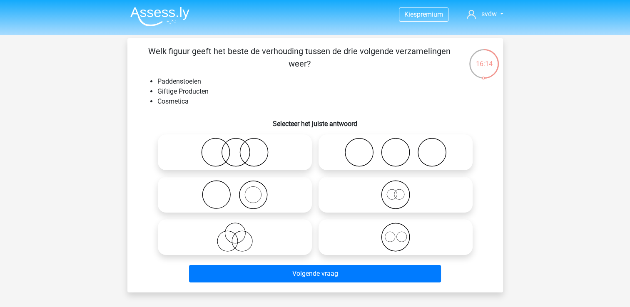
click at [286, 245] on icon at bounding box center [234, 237] width 147 height 29
click at [240, 233] on input "radio" at bounding box center [237, 230] width 5 height 5
radio input "true"
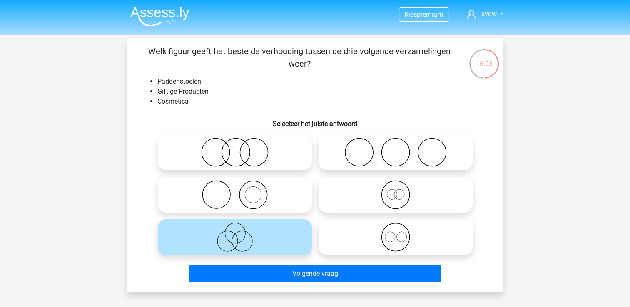
click at [389, 227] on icon at bounding box center [395, 237] width 147 height 29
click at [396, 228] on input "radio" at bounding box center [398, 230] width 5 height 5
radio input "true"
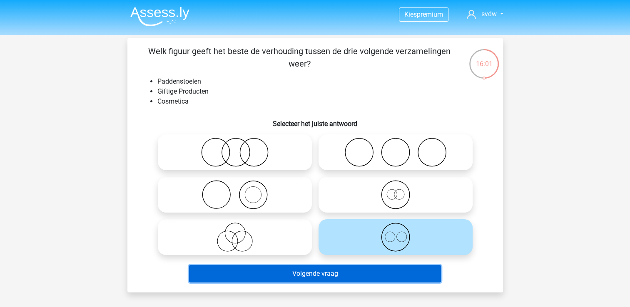
click at [395, 276] on button "Volgende vraag" at bounding box center [315, 273] width 252 height 17
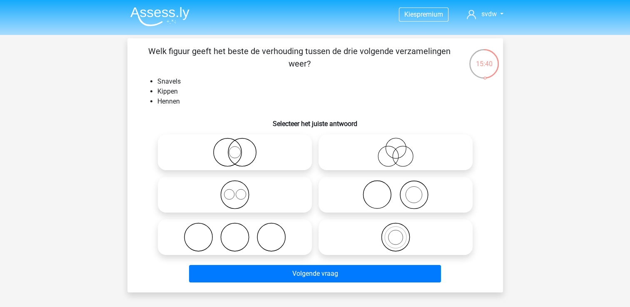
click at [289, 239] on icon at bounding box center [234, 237] width 147 height 29
click at [240, 233] on input "radio" at bounding box center [237, 230] width 5 height 5
radio input "true"
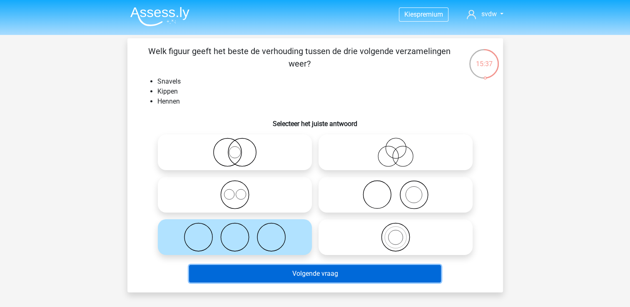
click at [321, 279] on button "Volgende vraag" at bounding box center [315, 273] width 252 height 17
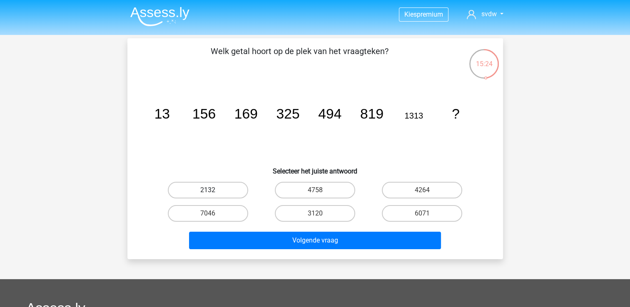
click at [226, 189] on label "2132" at bounding box center [208, 190] width 80 height 17
click at [213, 190] on input "2132" at bounding box center [210, 192] width 5 height 5
radio input "true"
click at [287, 219] on label "3120" at bounding box center [315, 213] width 80 height 17
click at [315, 219] on input "3120" at bounding box center [317, 216] width 5 height 5
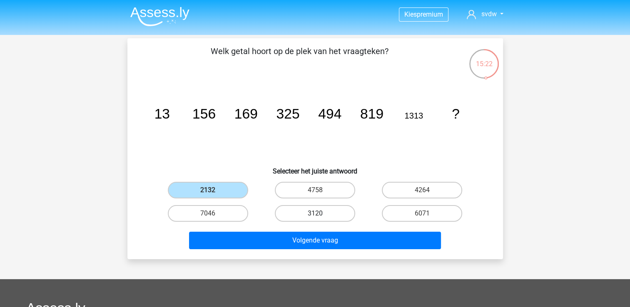
radio input "true"
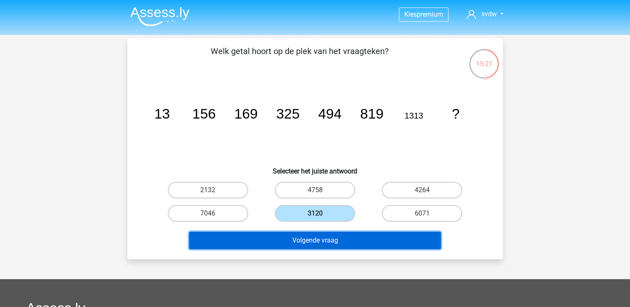
click at [303, 243] on button "Volgende vraag" at bounding box center [315, 240] width 252 height 17
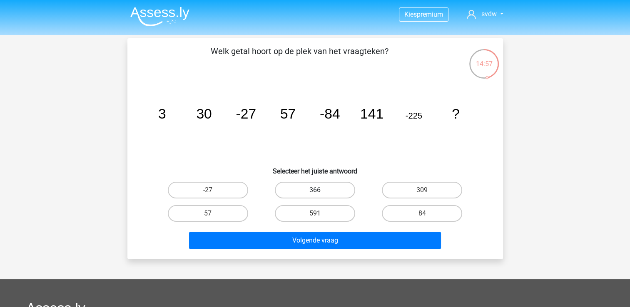
click at [327, 189] on label "366" at bounding box center [315, 190] width 80 height 17
click at [320, 190] on input "366" at bounding box center [317, 192] width 5 height 5
radio input "true"
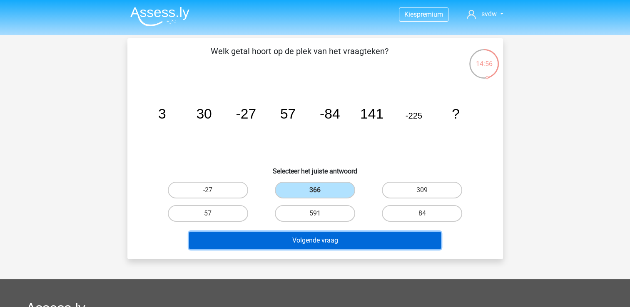
click at [353, 235] on button "Volgende vraag" at bounding box center [315, 240] width 252 height 17
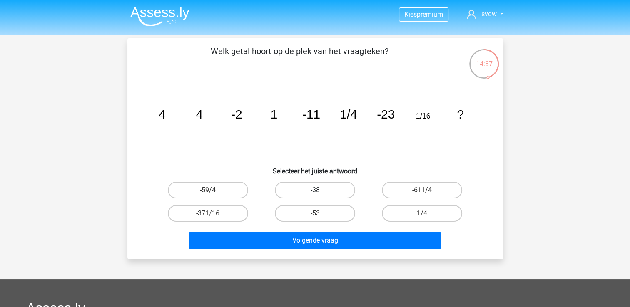
click at [308, 192] on label "-38" at bounding box center [315, 190] width 80 height 17
click at [315, 192] on input "-38" at bounding box center [317, 192] width 5 height 5
radio input "true"
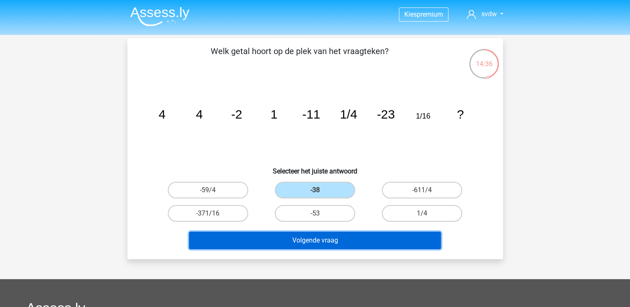
click at [338, 246] on button "Volgende vraag" at bounding box center [315, 240] width 252 height 17
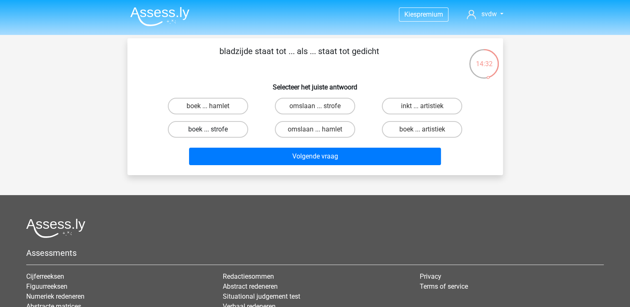
click at [230, 129] on label "boek ... strofe" at bounding box center [208, 129] width 80 height 17
click at [213, 130] on input "boek ... strofe" at bounding box center [210, 132] width 5 height 5
radio input "true"
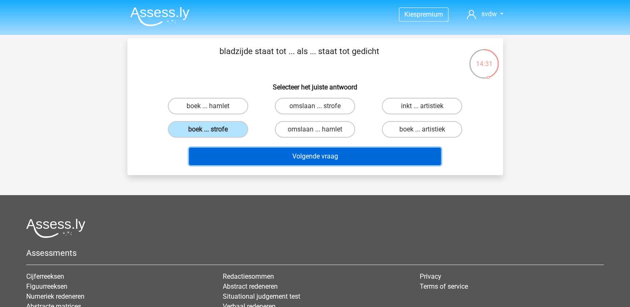
click at [263, 149] on button "Volgende vraag" at bounding box center [315, 156] width 252 height 17
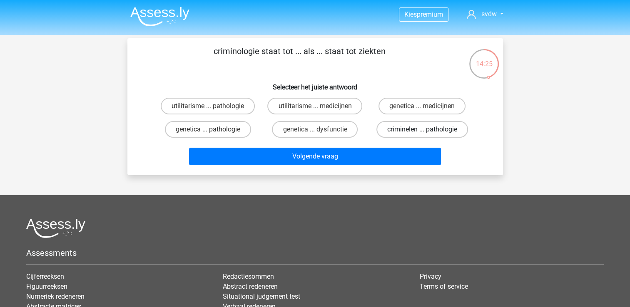
click at [411, 126] on label "criminelen ... pathologie" at bounding box center [422, 129] width 92 height 17
click at [422, 130] on input "criminelen ... pathologie" at bounding box center [424, 132] width 5 height 5
radio input "true"
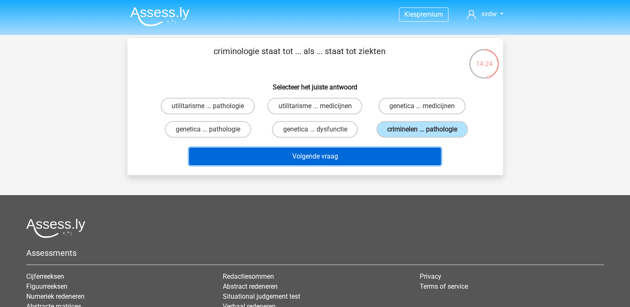
click at [411, 163] on button "Volgende vraag" at bounding box center [315, 156] width 252 height 17
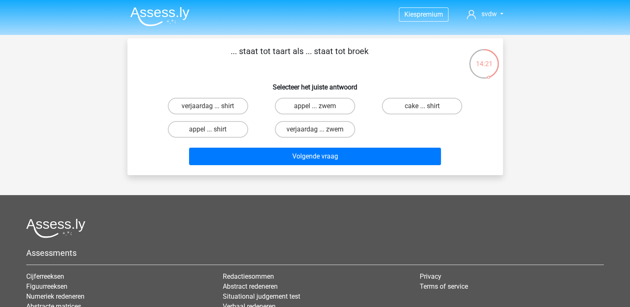
click at [213, 134] on input "appel ... shirt" at bounding box center [210, 132] width 5 height 5
radio input "true"
click at [315, 110] on input "appel ... zwem" at bounding box center [317, 108] width 5 height 5
radio input "true"
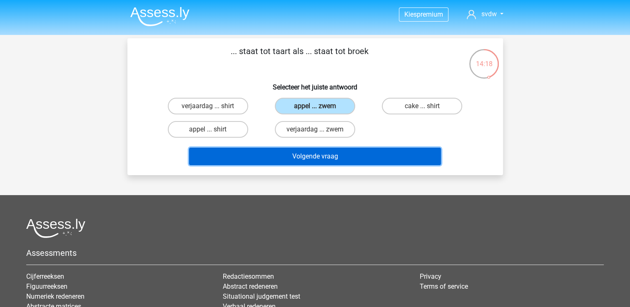
click at [341, 155] on button "Volgende vraag" at bounding box center [315, 156] width 252 height 17
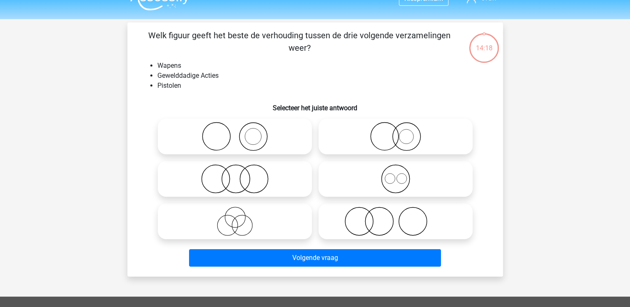
scroll to position [15, 0]
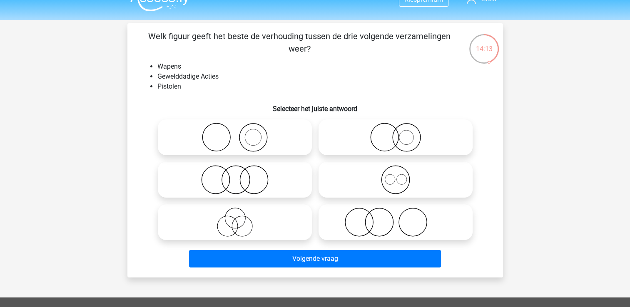
click at [287, 145] on icon at bounding box center [234, 137] width 147 height 29
click at [240, 133] on input "radio" at bounding box center [237, 130] width 5 height 5
radio input "true"
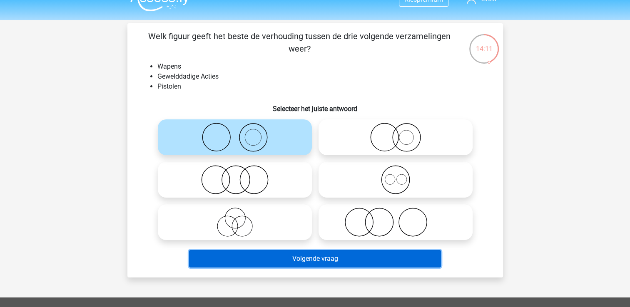
click at [319, 258] on button "Volgende vraag" at bounding box center [315, 258] width 252 height 17
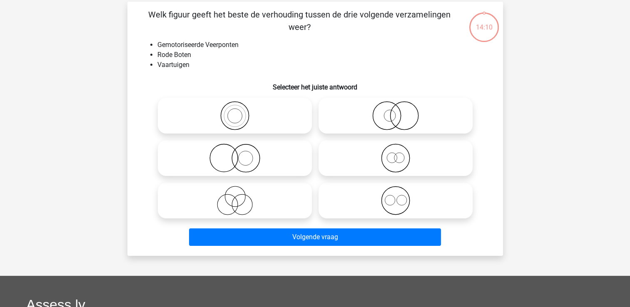
scroll to position [38, 0]
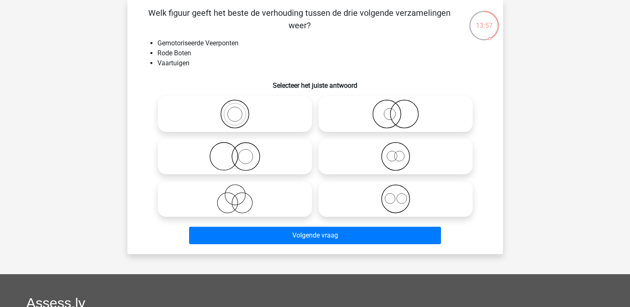
click at [386, 165] on icon at bounding box center [395, 156] width 147 height 29
click at [396, 152] on input "radio" at bounding box center [398, 149] width 5 height 5
radio input "true"
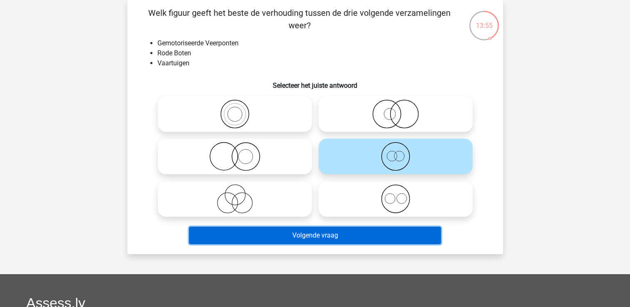
click at [387, 237] on button "Volgende vraag" at bounding box center [315, 235] width 252 height 17
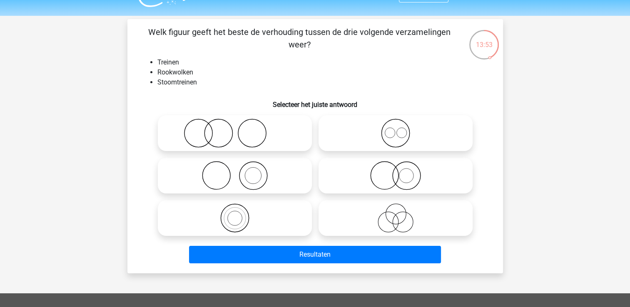
scroll to position [23, 0]
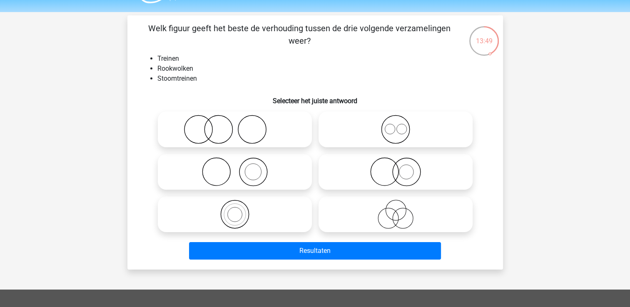
click at [255, 168] on icon at bounding box center [234, 171] width 147 height 29
click at [240, 168] on input "radio" at bounding box center [237, 164] width 5 height 5
radio input "true"
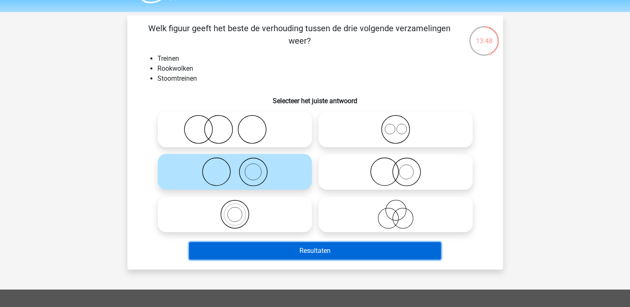
click at [302, 249] on button "Resultaten" at bounding box center [315, 250] width 252 height 17
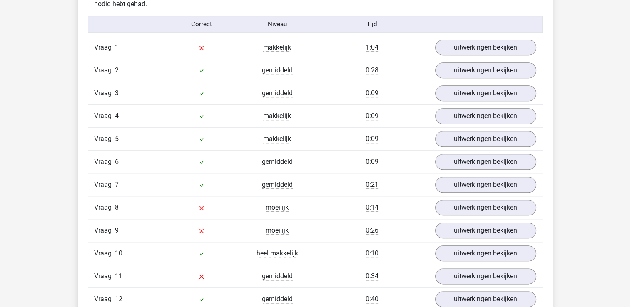
scroll to position [914, 0]
click at [473, 47] on link "uitwerkingen bekijken" at bounding box center [485, 47] width 116 height 18
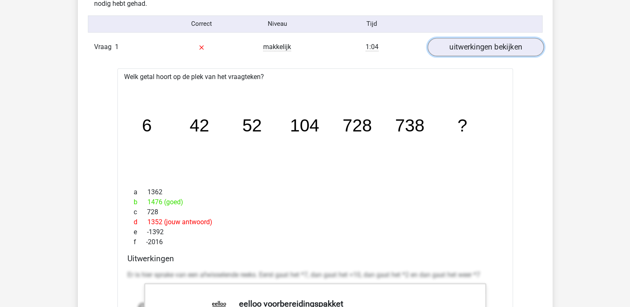
click at [496, 50] on link "uitwerkingen bekijken" at bounding box center [485, 47] width 116 height 18
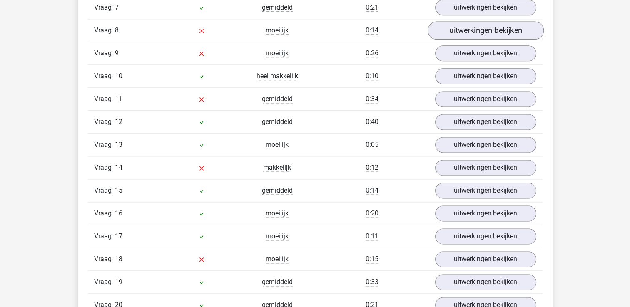
scroll to position [1092, 0]
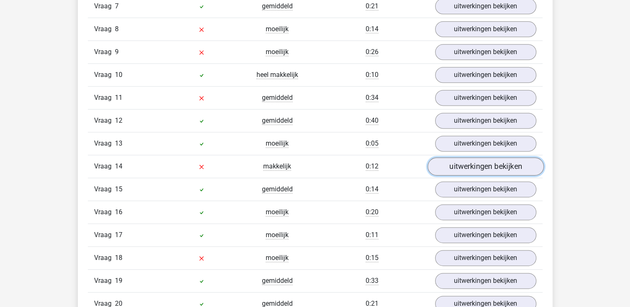
click at [462, 159] on link "uitwerkingen bekijken" at bounding box center [485, 166] width 116 height 18
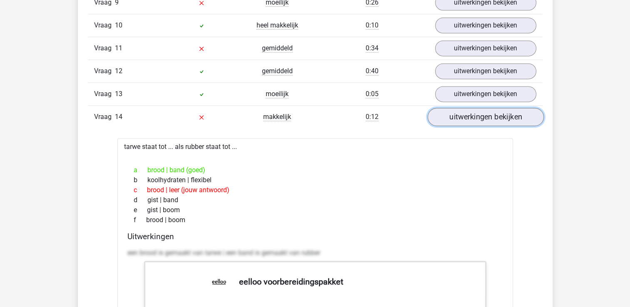
scroll to position [1142, 0]
click at [494, 109] on link "uitwerkingen bekijken" at bounding box center [485, 116] width 116 height 18
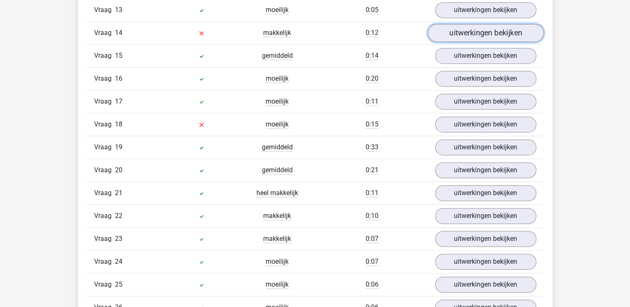
scroll to position [1226, 0]
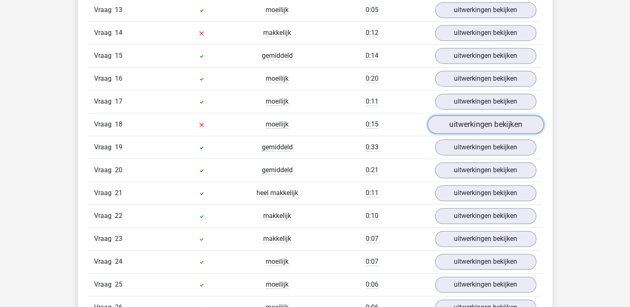
click at [480, 125] on link "uitwerkingen bekijken" at bounding box center [485, 124] width 116 height 18
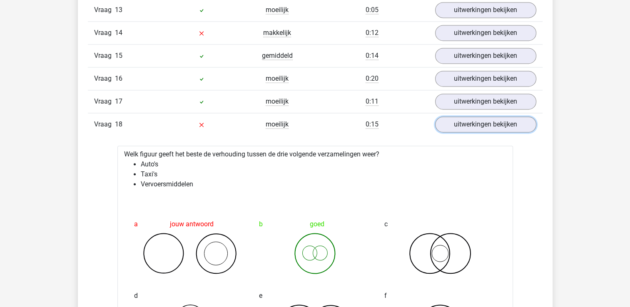
scroll to position [1266, 0]
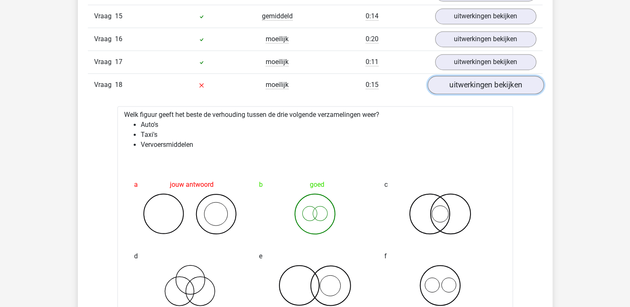
click at [491, 86] on link "uitwerkingen bekijken" at bounding box center [485, 85] width 116 height 18
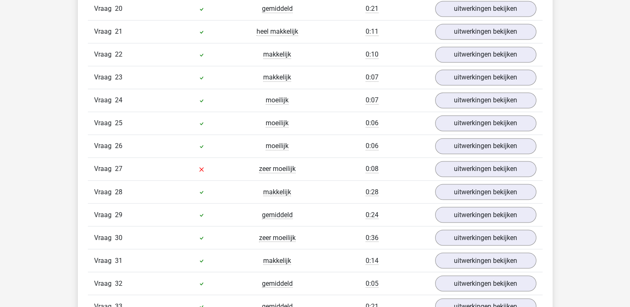
scroll to position [1388, 0]
click at [492, 167] on link "uitwerkingen bekijken" at bounding box center [485, 169] width 116 height 18
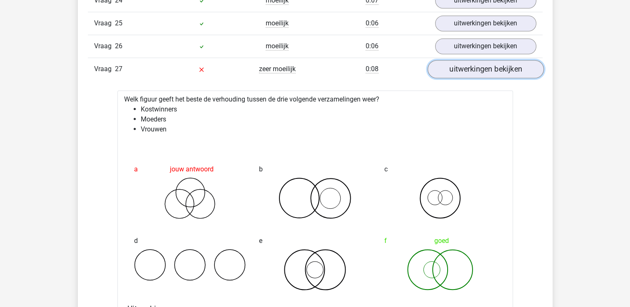
scroll to position [1493, 0]
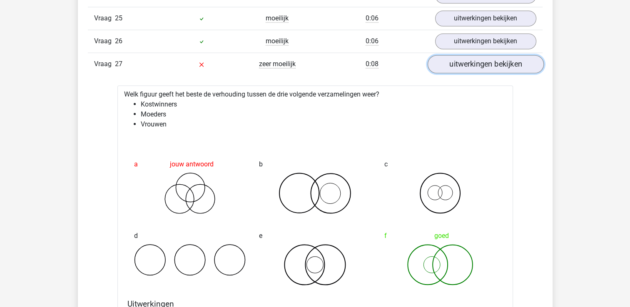
click at [499, 62] on link "uitwerkingen bekijken" at bounding box center [485, 64] width 116 height 18
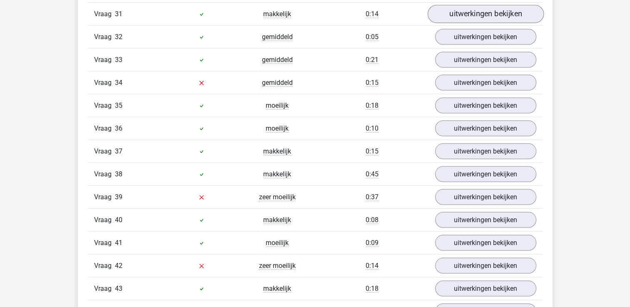
scroll to position [1639, 0]
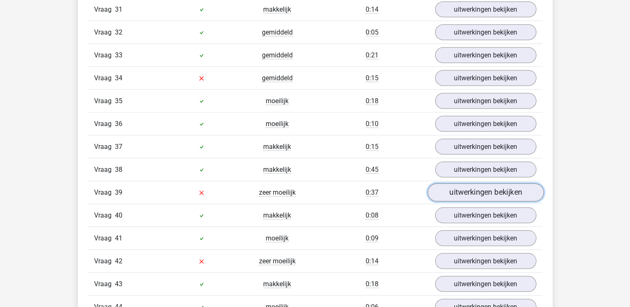
click at [483, 187] on link "uitwerkingen bekijken" at bounding box center [485, 193] width 116 height 18
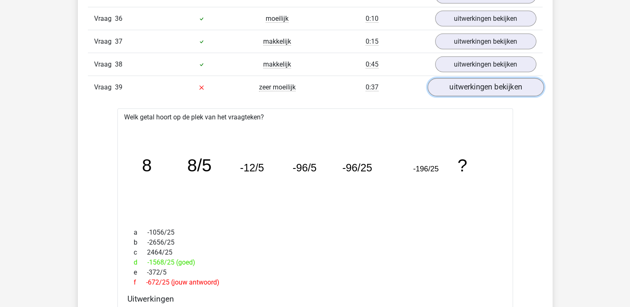
scroll to position [1753, 0]
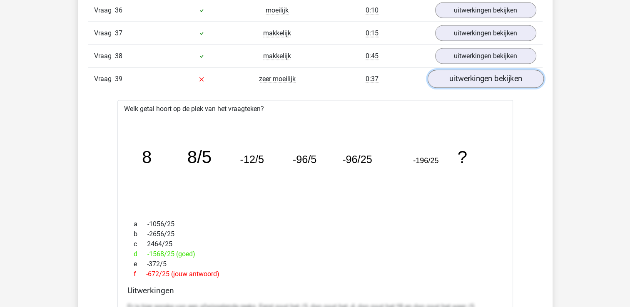
click at [491, 71] on link "uitwerkingen bekijken" at bounding box center [485, 79] width 116 height 18
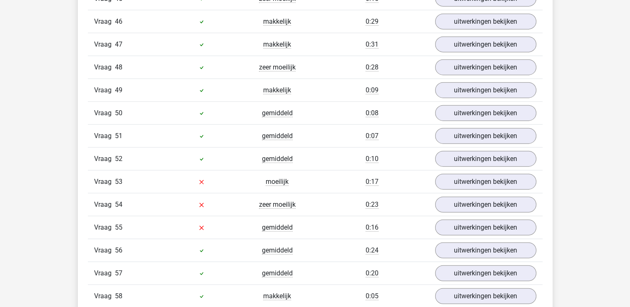
scroll to position [1982, 0]
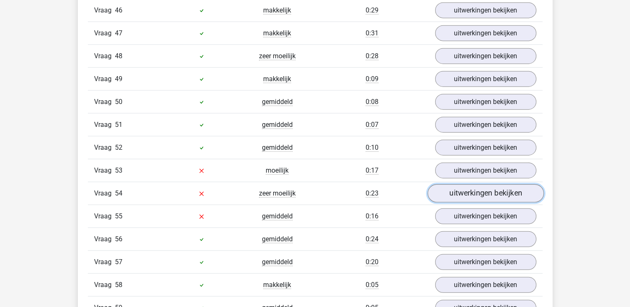
click at [505, 184] on link "uitwerkingen bekijken" at bounding box center [485, 193] width 116 height 18
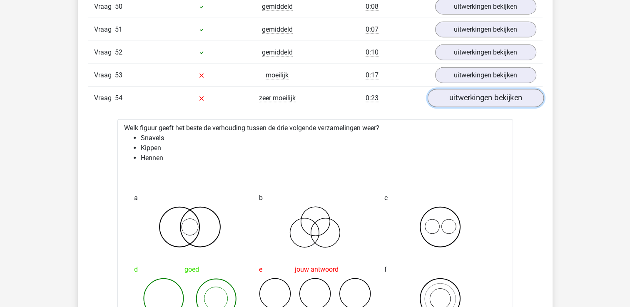
scroll to position [2077, 0]
click at [511, 89] on link "uitwerkingen bekijken" at bounding box center [485, 98] width 116 height 18
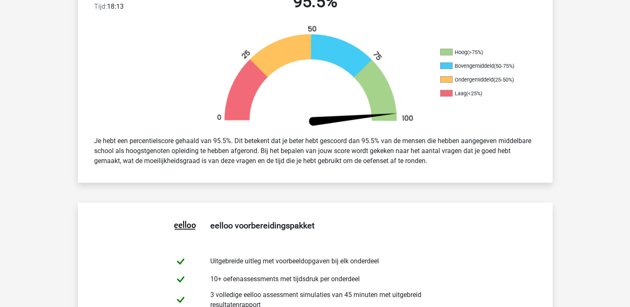
scroll to position [0, 0]
